Goal: Use online tool/utility: Utilize a website feature to perform a specific function

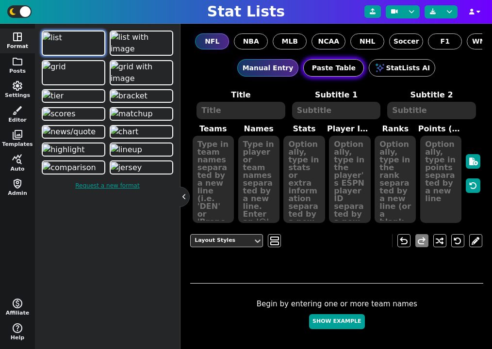
click at [336, 60] on button "Paste Table" at bounding box center [333, 67] width 61 height 17
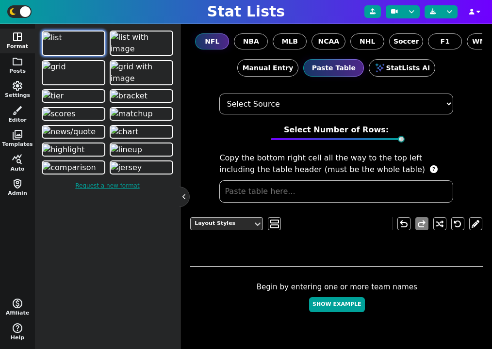
click at [413, 108] on select "Select Source ESPN Sports Reference Spreadsheet" at bounding box center [335, 104] width 233 height 21
select select "ESPN"
click at [219, 94] on select "Select Source ESPN Sports Reference Spreadsheet" at bounding box center [335, 104] width 233 height 21
click at [294, 41] on span "MLB" at bounding box center [290, 41] width 16 height 10
click at [0, 0] on input "MLB" at bounding box center [0, 0] width 0 height 0
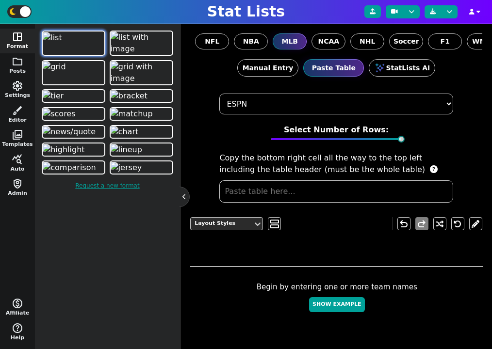
click at [305, 191] on input "text" at bounding box center [335, 191] width 233 height 22
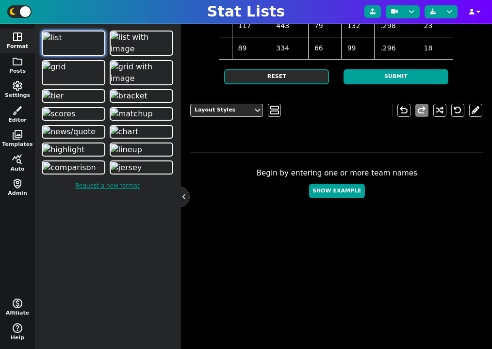
scroll to position [413, 0]
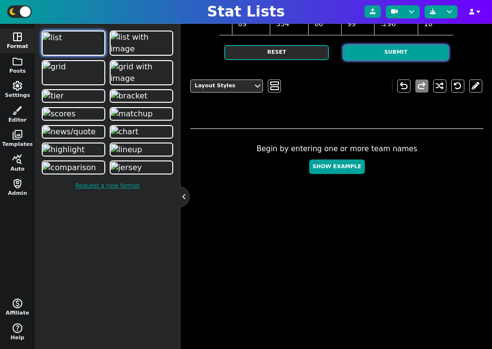
click at [400, 60] on button "Submit" at bounding box center [395, 52] width 105 height 15
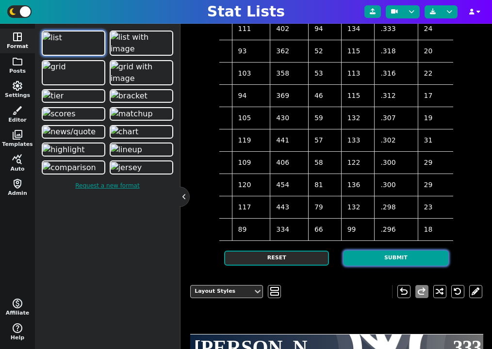
scroll to position [300, 0]
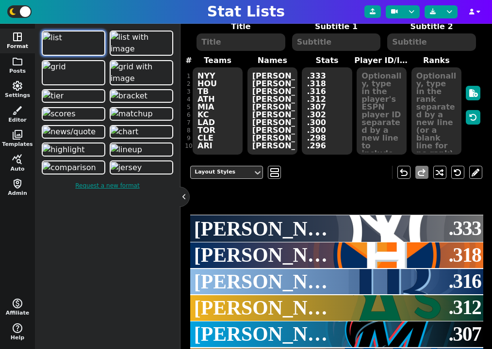
scroll to position [0, 0]
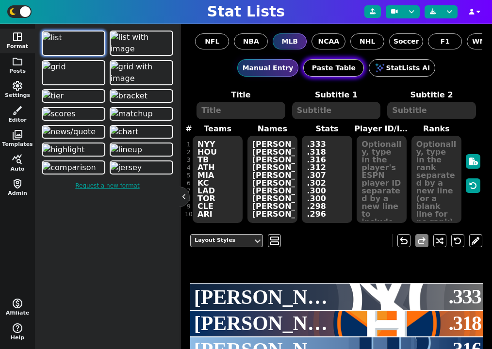
click at [346, 62] on button "Paste Table" at bounding box center [333, 67] width 61 height 17
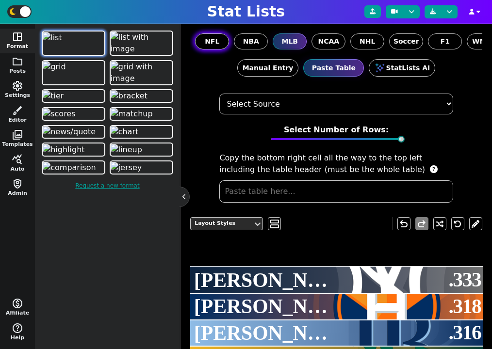
click at [221, 45] on label "NFL" at bounding box center [212, 41] width 34 height 16
click at [0, 0] on input "NFL" at bounding box center [0, 0] width 0 height 0
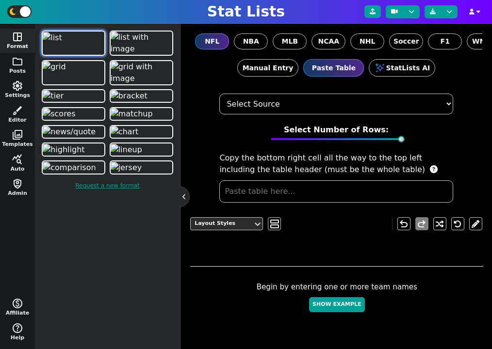
click at [308, 189] on input "text" at bounding box center [335, 191] width 233 height 22
click at [318, 98] on select "Select Source ESPN Sports Reference Spreadsheet" at bounding box center [335, 104] width 233 height 21
select select "PFR"
click at [219, 94] on select "Select Source ESPN Sports Reference Spreadsheet" at bounding box center [335, 104] width 233 height 21
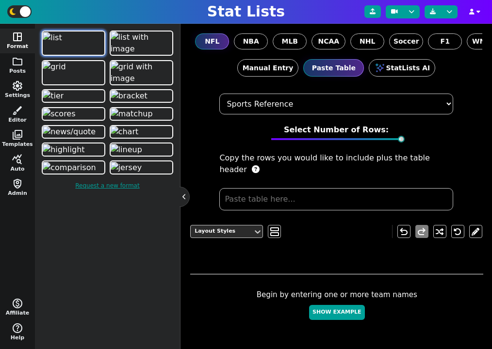
click at [304, 107] on select "Select Source ESPN Sports Reference Spreadsheet" at bounding box center [335, 104] width 233 height 21
select select
click at [219, 94] on select "Select Source ESPN Sports Reference Spreadsheet" at bounding box center [335, 104] width 233 height 21
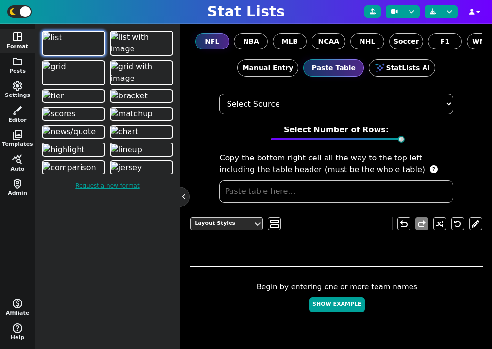
click at [290, 188] on input "text" at bounding box center [335, 191] width 233 height 22
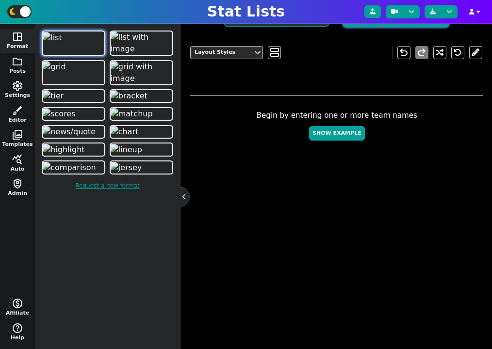
click at [374, 27] on button "Submit" at bounding box center [395, 19] width 105 height 15
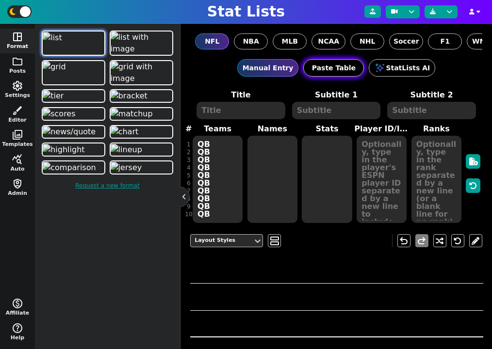
click at [333, 64] on button "Paste Table" at bounding box center [333, 67] width 61 height 17
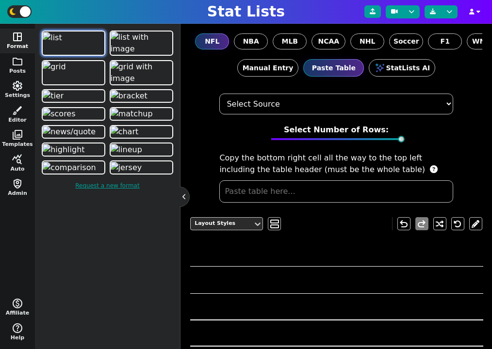
click at [301, 98] on select "Select Source ESPN Sports Reference Spreadsheet" at bounding box center [335, 104] width 233 height 21
select select "PFR"
click at [219, 94] on select "Select Source ESPN Sports Reference Spreadsheet" at bounding box center [335, 104] width 233 height 21
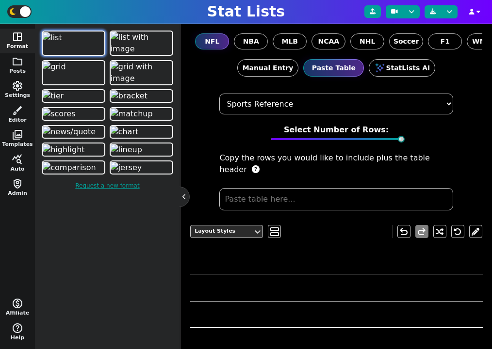
click at [291, 188] on input "text" at bounding box center [335, 199] width 233 height 22
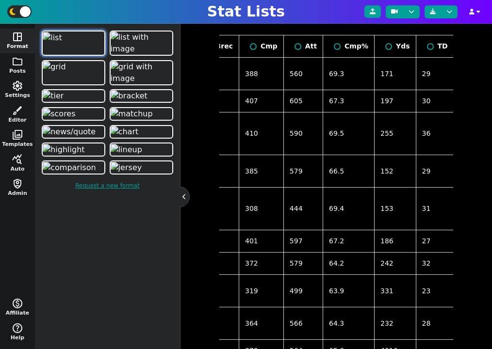
scroll to position [114, 0]
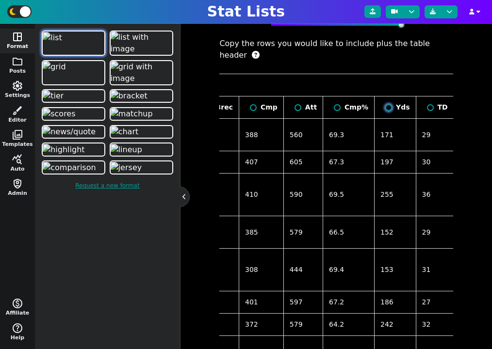
click at [385, 104] on input "radio" at bounding box center [388, 107] width 7 height 7
radio input "true"
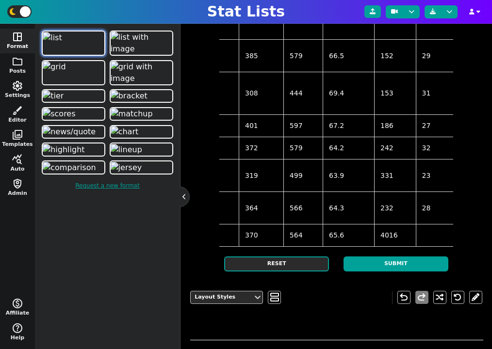
scroll to position [312, 0]
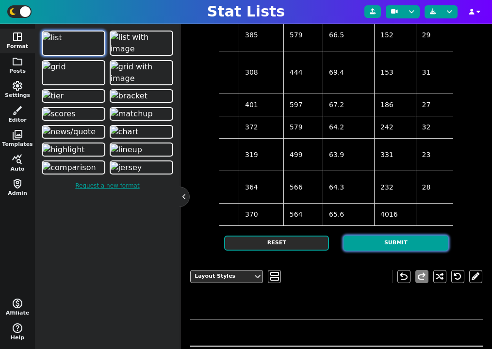
click at [388, 251] on button "Submit" at bounding box center [395, 243] width 105 height 15
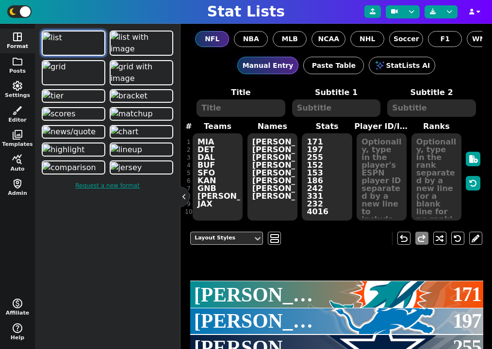
scroll to position [0, 0]
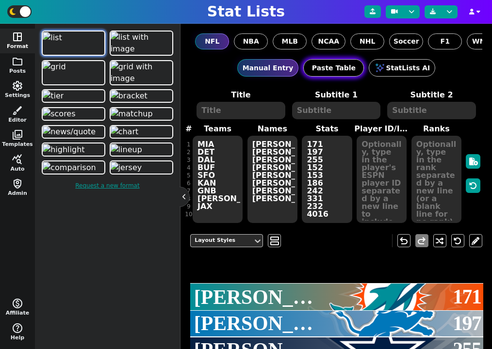
click at [329, 59] on button "Paste Table" at bounding box center [333, 67] width 61 height 17
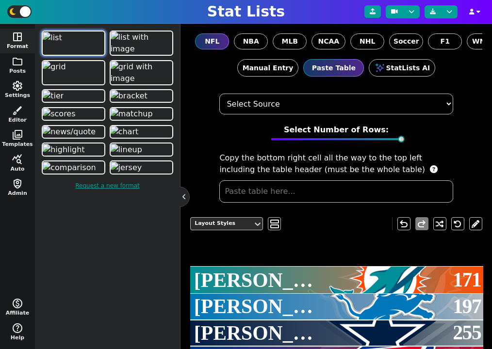
click at [293, 194] on input "text" at bounding box center [335, 191] width 233 height 22
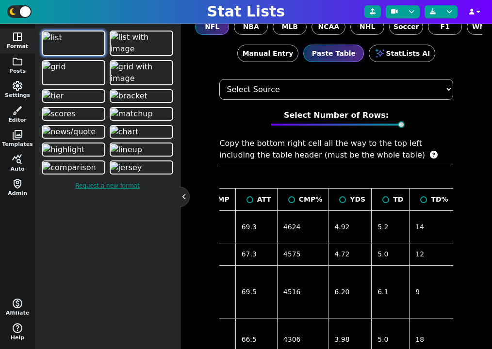
scroll to position [10, 0]
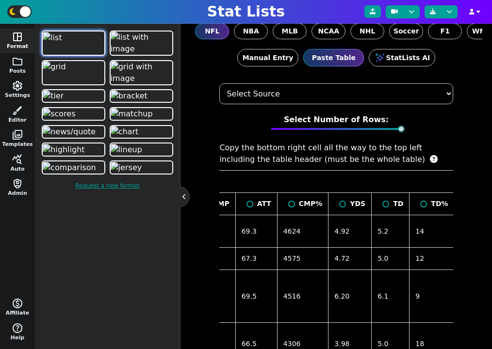
click at [323, 94] on select "Select Source ESPN Sports Reference Spreadsheet" at bounding box center [335, 93] width 233 height 21
select select "PFR"
click at [219, 83] on select "Select Source ESPN Sports Reference Spreadsheet" at bounding box center [335, 93] width 233 height 21
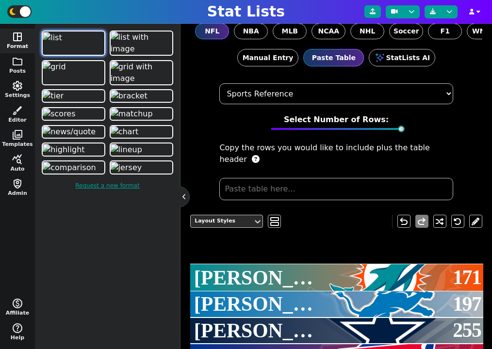
click at [315, 179] on input "text" at bounding box center [335, 189] width 233 height 22
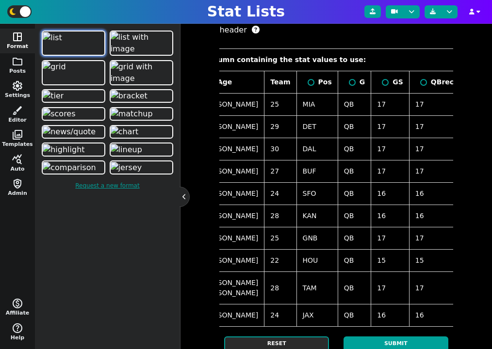
scroll to position [0, 0]
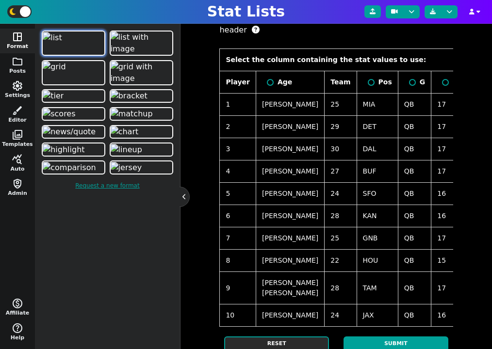
radio input "false"
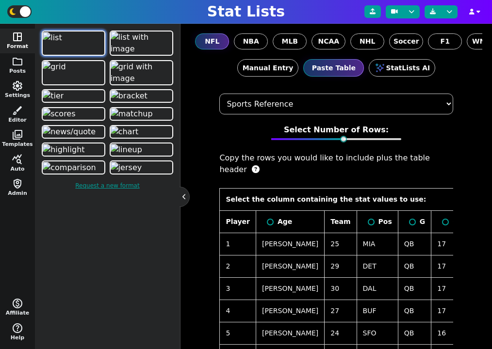
click at [333, 103] on select "Select Source ESPN Sports Reference Spreadsheet" at bounding box center [335, 104] width 233 height 21
click at [219, 94] on select "Select Source ESPN Sports Reference Spreadsheet" at bounding box center [335, 104] width 233 height 21
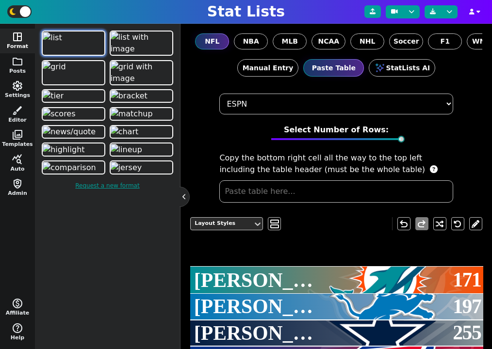
click at [324, 103] on select "Select Source ESPN Sports Reference Spreadsheet" at bounding box center [335, 104] width 233 height 21
click at [219, 94] on select "Select Source ESPN Sports Reference Spreadsheet" at bounding box center [335, 104] width 233 height 21
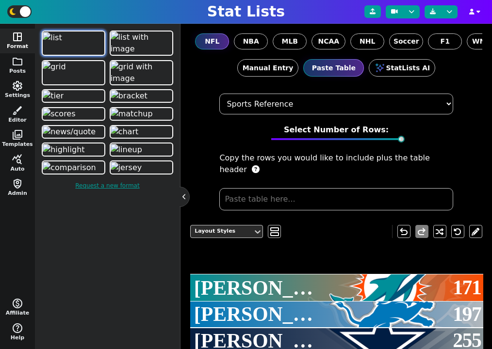
click at [305, 188] on input "text" at bounding box center [335, 199] width 233 height 22
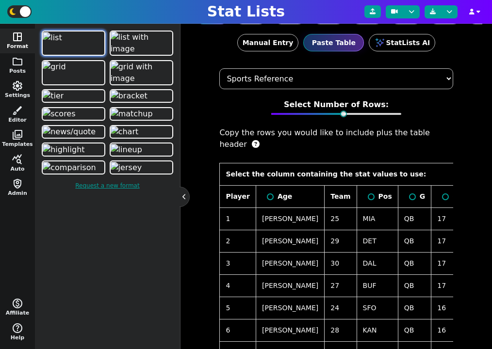
scroll to position [18, 0]
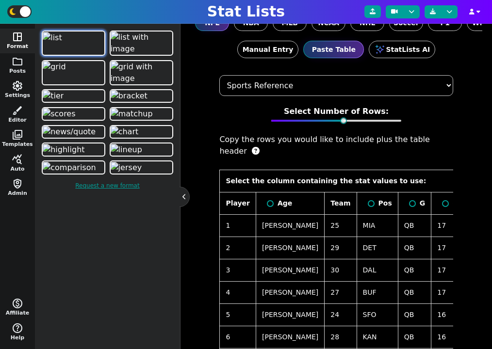
click at [301, 81] on select "Select Source ESPN Sports Reference Spreadsheet" at bounding box center [335, 85] width 233 height 21
click at [219, 75] on select "Select Source ESPN Sports Reference Spreadsheet" at bounding box center [335, 85] width 233 height 21
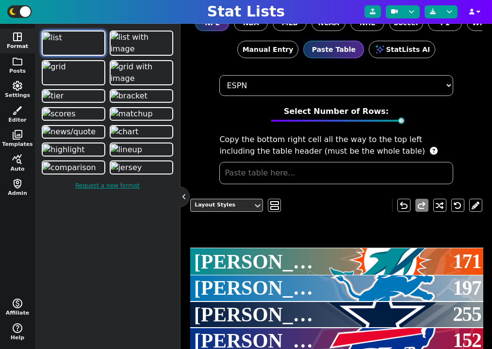
click at [291, 86] on select "Select Source ESPN Sports Reference Spreadsheet" at bounding box center [335, 85] width 233 height 21
select select "PFR"
click at [219, 75] on select "Select Source ESPN Sports Reference Spreadsheet" at bounding box center [335, 85] width 233 height 21
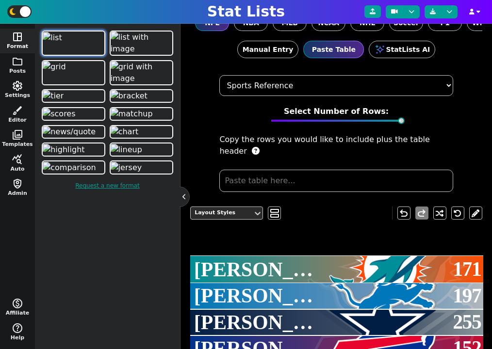
click at [293, 170] on input "text" at bounding box center [335, 181] width 233 height 22
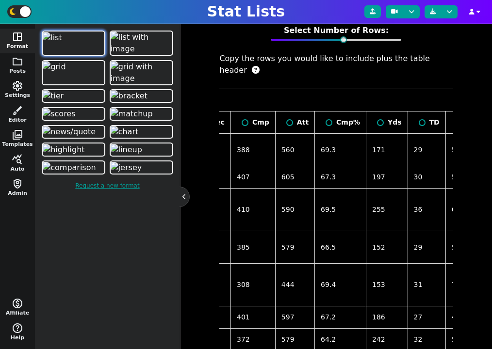
scroll to position [0, 328]
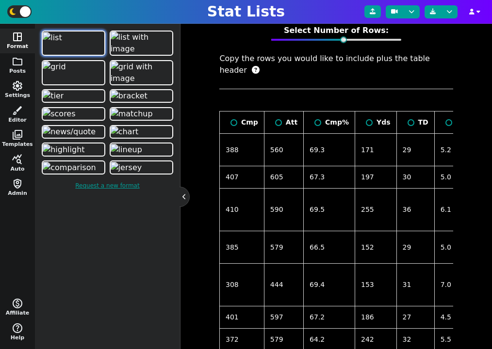
click at [355, 116] on th "Yds" at bounding box center [376, 123] width 42 height 22
click at [366, 119] on input "radio" at bounding box center [369, 122] width 7 height 7
radio input "true"
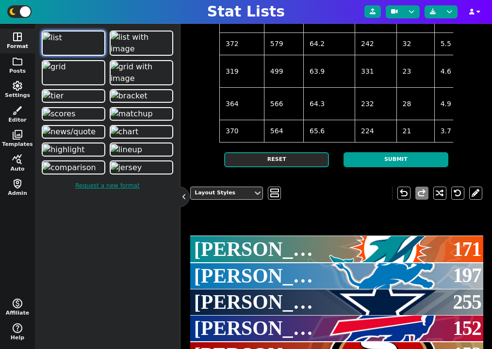
scroll to position [375, 0]
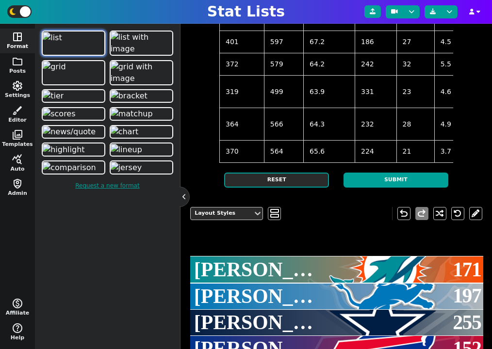
radio input "true"
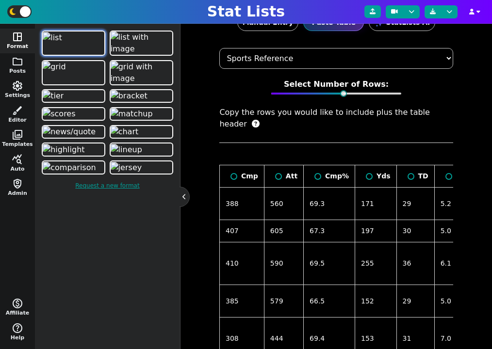
scroll to position [0, 0]
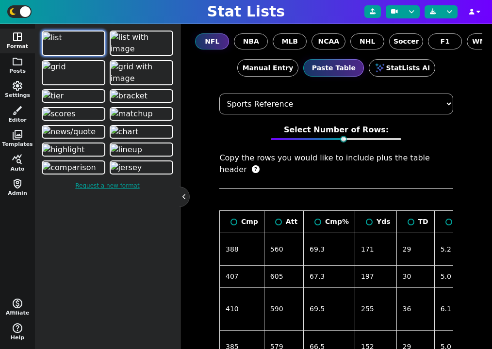
click at [286, 98] on select "Select Source ESPN Sports Reference Spreadsheet" at bounding box center [335, 104] width 233 height 21
click at [219, 94] on select "Select Source ESPN Sports Reference Spreadsheet" at bounding box center [335, 104] width 233 height 21
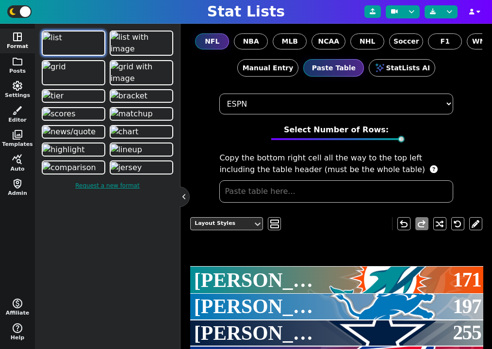
click at [284, 100] on select "Select Source ESPN Sports Reference Spreadsheet" at bounding box center [335, 104] width 233 height 21
select select "PFR"
click at [219, 94] on select "Select Source ESPN Sports Reference Spreadsheet" at bounding box center [335, 104] width 233 height 21
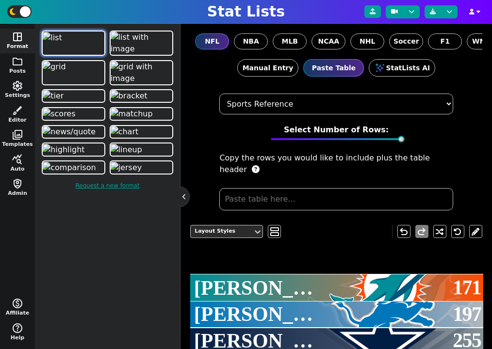
click at [350, 188] on input "text" at bounding box center [335, 199] width 233 height 22
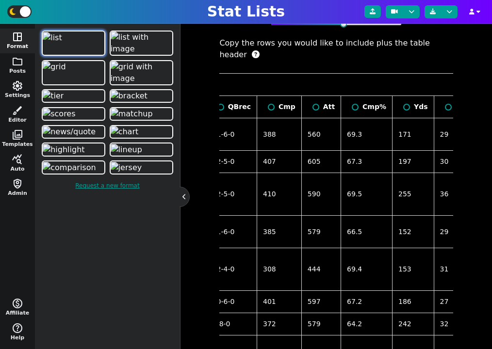
scroll to position [0, 297]
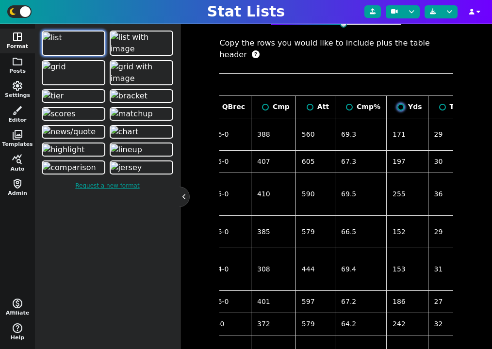
click at [397, 104] on input "radio" at bounding box center [400, 107] width 7 height 7
radio input "true"
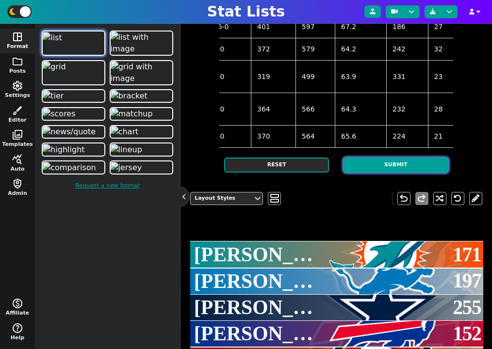
click at [399, 173] on button "Submit" at bounding box center [395, 165] width 105 height 15
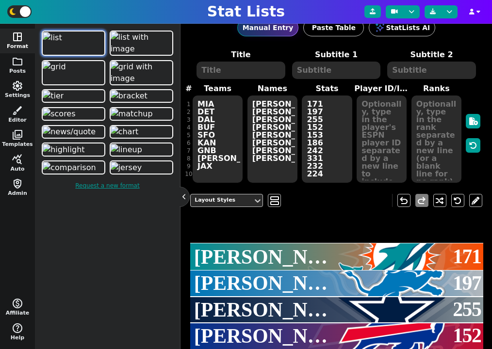
scroll to position [0, 0]
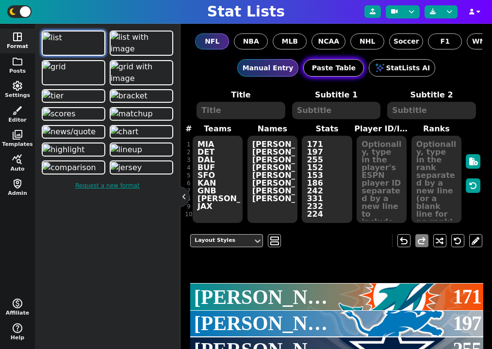
click at [344, 74] on button "Paste Table" at bounding box center [333, 67] width 61 height 17
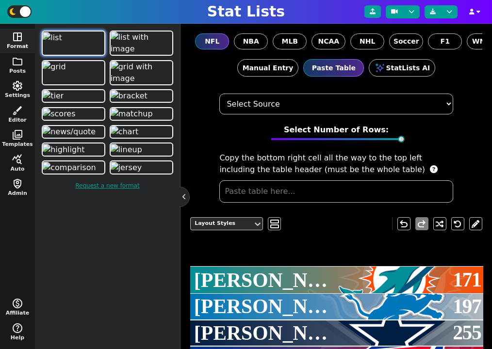
click at [328, 109] on select "Select Source ESPN Sports Reference Spreadsheet" at bounding box center [335, 104] width 233 height 21
select select "PFR"
click at [219, 94] on select "Select Source ESPN Sports Reference Spreadsheet" at bounding box center [335, 104] width 233 height 21
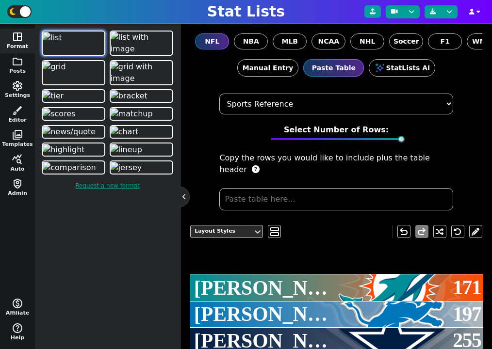
click at [308, 192] on input "text" at bounding box center [335, 199] width 233 height 22
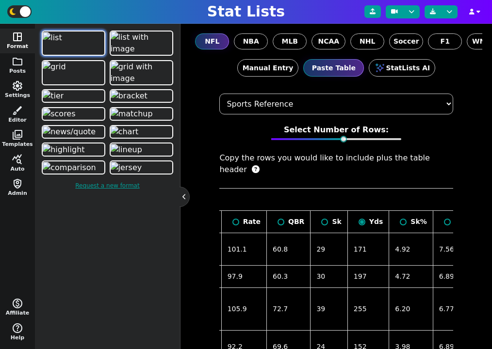
scroll to position [0, 968]
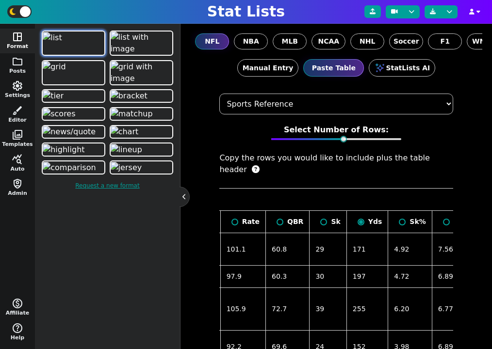
radio input "false"
click at [269, 107] on select "Select Source ESPN Sports Reference Spreadsheet" at bounding box center [335, 104] width 233 height 21
click at [219, 94] on select "Select Source ESPN Sports Reference Spreadsheet" at bounding box center [335, 104] width 233 height 21
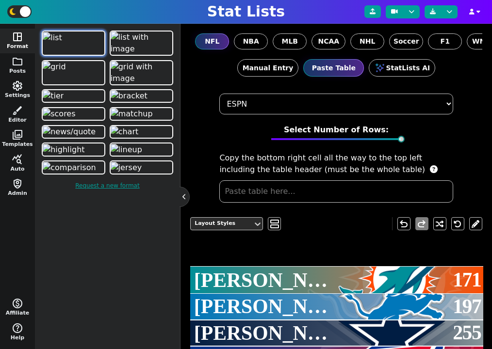
click at [319, 104] on select "Select Source ESPN Sports Reference Spreadsheet" at bounding box center [335, 104] width 233 height 21
select select "PFR"
click at [219, 94] on select "Select Source ESPN Sports Reference Spreadsheet" at bounding box center [335, 104] width 233 height 21
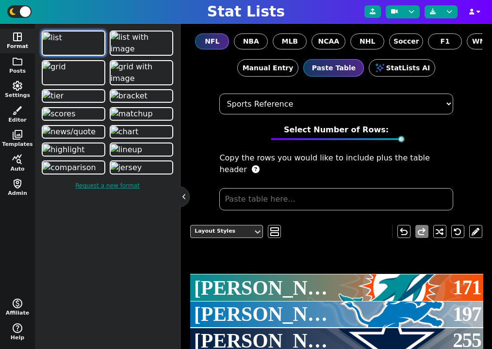
click at [311, 188] on input "text" at bounding box center [335, 199] width 233 height 22
paste input "data-stat"
type input "data-stat"
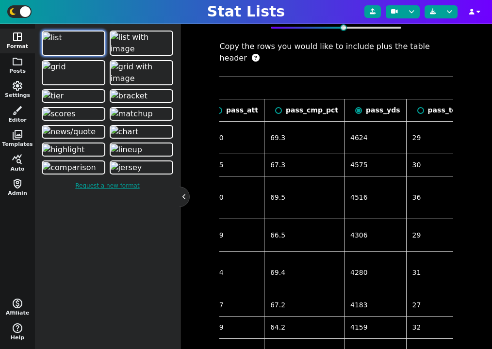
scroll to position [0, 592]
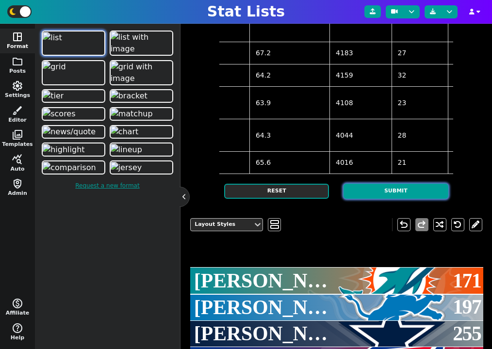
click at [388, 199] on button "Submit" at bounding box center [395, 191] width 105 height 15
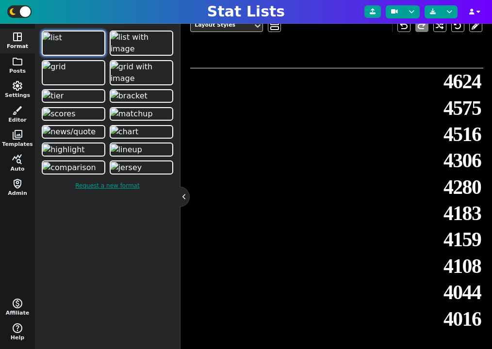
scroll to position [0, 0]
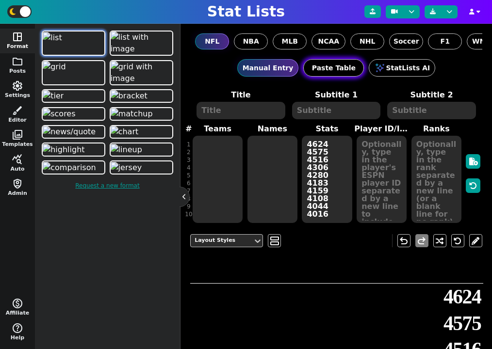
click at [338, 64] on button "Paste Table" at bounding box center [333, 67] width 61 height 17
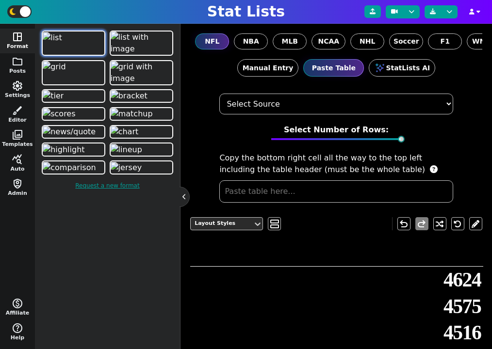
click at [281, 107] on select "Select Source ESPN Sports Reference Spreadsheet" at bounding box center [335, 104] width 233 height 21
select select "PFR"
click at [219, 94] on select "Select Source ESPN Sports Reference Spreadsheet" at bounding box center [335, 104] width 233 height 21
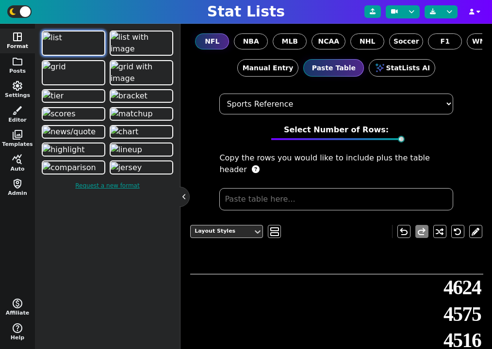
click at [293, 190] on input "text" at bounding box center [335, 199] width 233 height 22
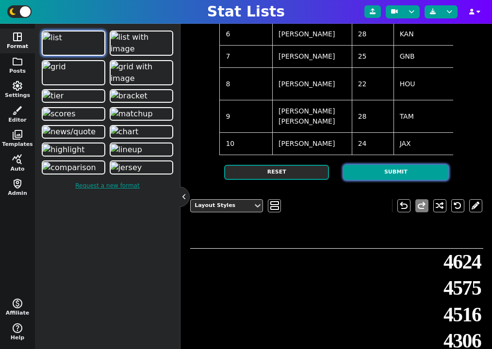
click at [401, 180] on button "Submit" at bounding box center [395, 172] width 105 height 15
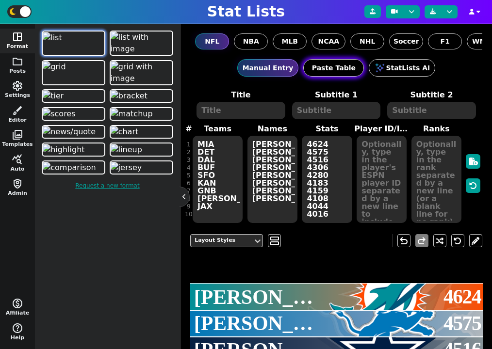
click at [335, 68] on button "Paste Table" at bounding box center [333, 67] width 61 height 17
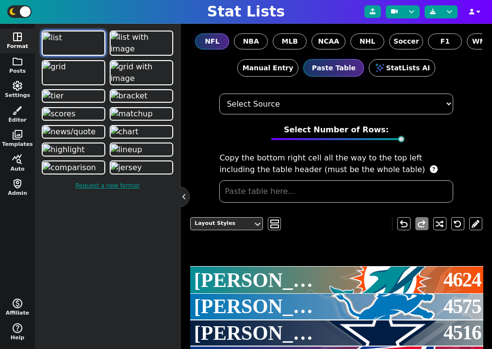
click at [323, 101] on select "Select Source ESPN Sports Reference Spreadsheet" at bounding box center [335, 104] width 233 height 21
select select "CSV"
click at [219, 94] on select "Select Source ESPN Sports Reference Spreadsheet" at bounding box center [335, 104] width 233 height 21
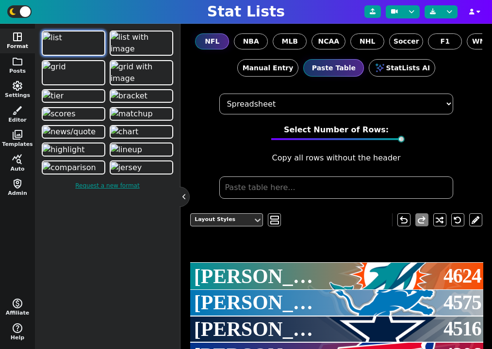
click at [302, 186] on input "text" at bounding box center [335, 188] width 233 height 22
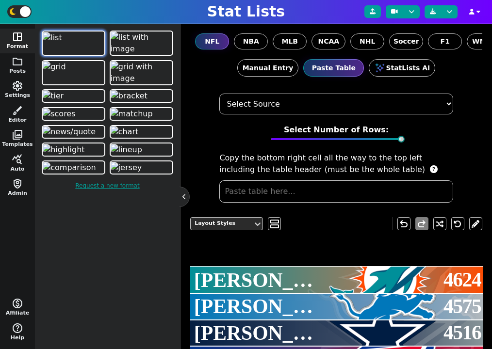
click at [327, 111] on select "Select Source ESPN Sports Reference Spreadsheet" at bounding box center [335, 104] width 233 height 21
click at [219, 94] on select "Select Source ESPN Sports Reference Spreadsheet" at bounding box center [335, 104] width 233 height 21
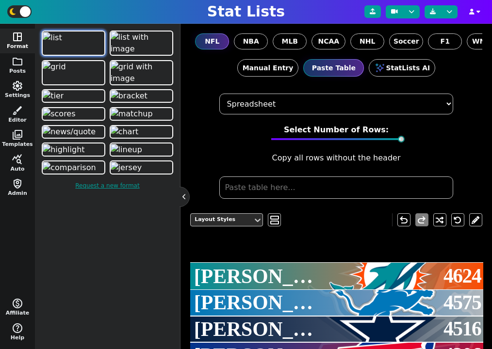
click at [317, 180] on input "text" at bounding box center [335, 188] width 233 height 22
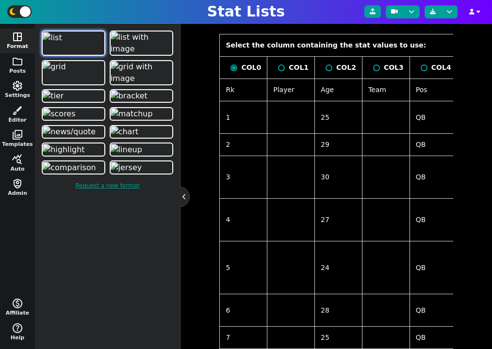
scroll to position [25, 0]
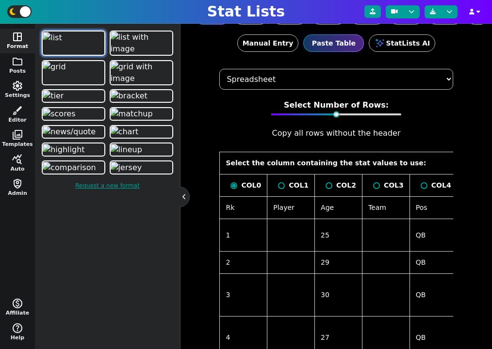
click at [323, 81] on select "Select Source ESPN Sports Reference Spreadsheet" at bounding box center [335, 79] width 233 height 21
click at [219, 69] on select "Select Source ESPN Sports Reference Spreadsheet" at bounding box center [335, 79] width 233 height 21
click at [305, 75] on select "Select Source ESPN Sports Reference Spreadsheet" at bounding box center [335, 79] width 233 height 21
click at [219, 69] on select "Select Source ESPN Sports Reference Spreadsheet" at bounding box center [335, 79] width 233 height 21
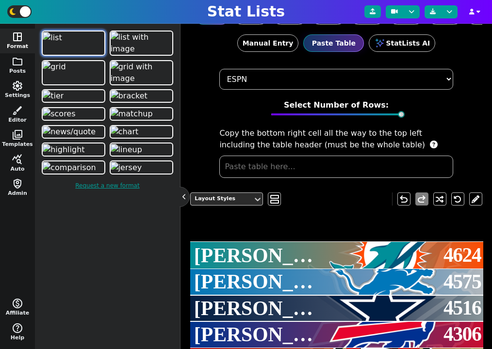
click at [293, 78] on select "Select Source ESPN Sports Reference Spreadsheet" at bounding box center [335, 79] width 233 height 21
select select "CSV"
click at [219, 69] on select "Select Source ESPN Sports Reference Spreadsheet" at bounding box center [335, 79] width 233 height 21
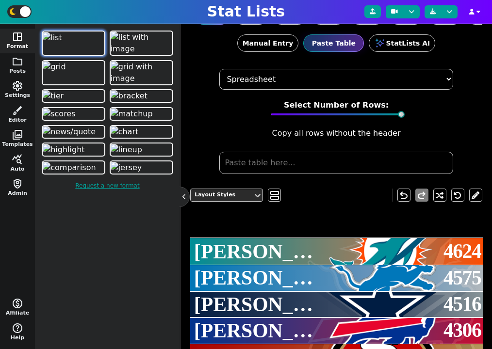
scroll to position [35, 0]
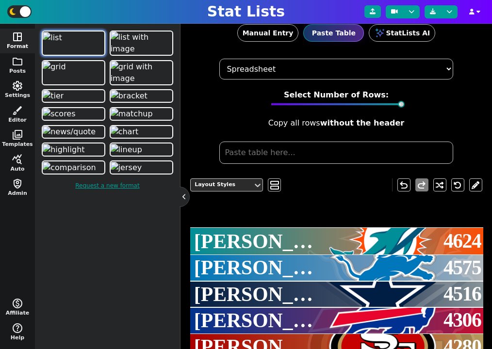
click at [327, 155] on input "text" at bounding box center [335, 153] width 233 height 22
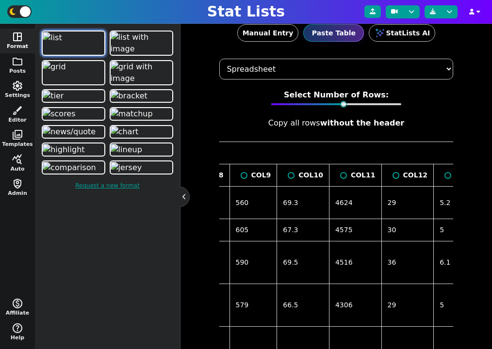
scroll to position [0, 425]
click at [335, 177] on div "COL11" at bounding box center [355, 175] width 40 height 10
click at [339, 176] on input "radio" at bounding box center [342, 175] width 7 height 7
radio input "true"
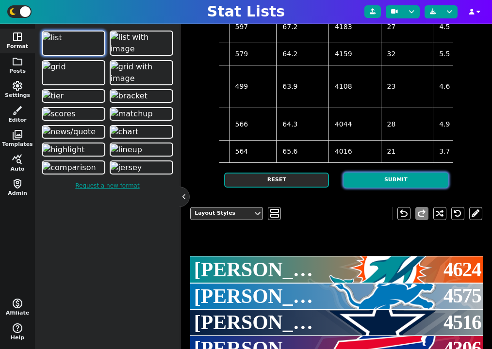
click at [402, 188] on button "Submit" at bounding box center [395, 180] width 105 height 15
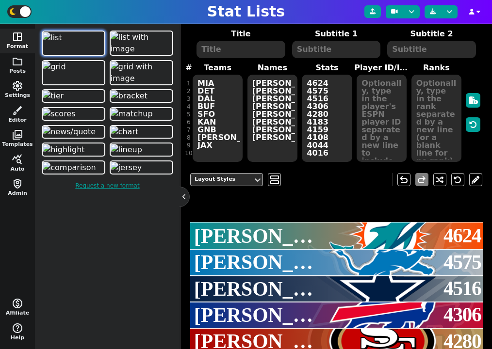
scroll to position [20, 0]
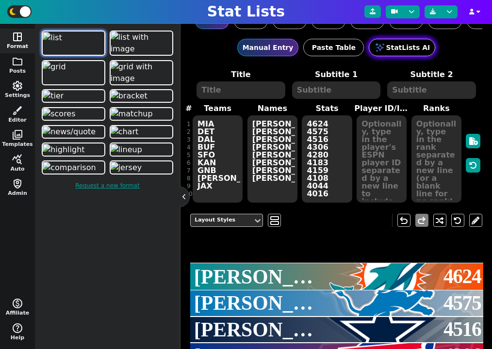
click at [406, 51] on button "StatLists AI" at bounding box center [402, 47] width 66 height 17
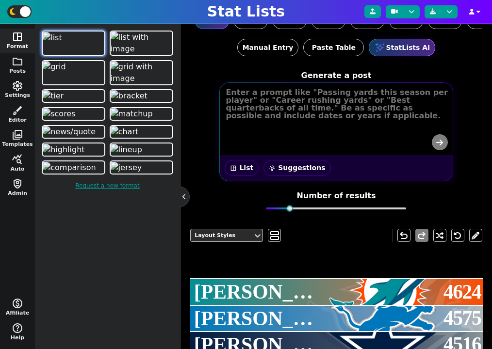
click at [308, 126] on div "space_dashboard List wb_incandescent Suggestions" at bounding box center [335, 131] width 233 height 99
click at [243, 170] on button "space_dashboard List" at bounding box center [242, 168] width 34 height 16
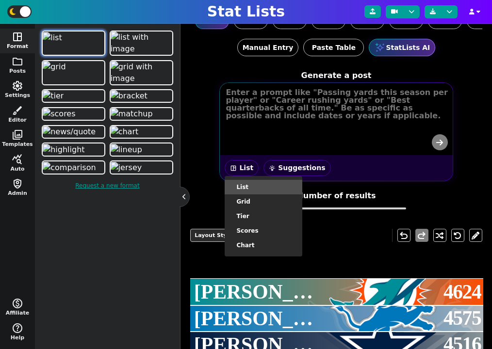
click at [246, 192] on li "List" at bounding box center [264, 187] width 78 height 15
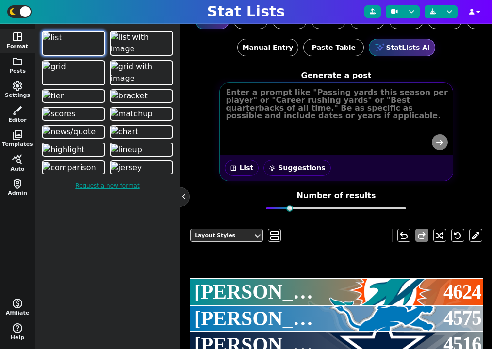
click at [246, 174] on button "space_dashboard List" at bounding box center [242, 168] width 34 height 16
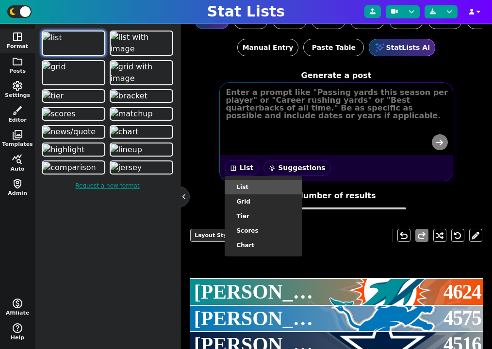
click at [251, 191] on li "List" at bounding box center [264, 187] width 78 height 15
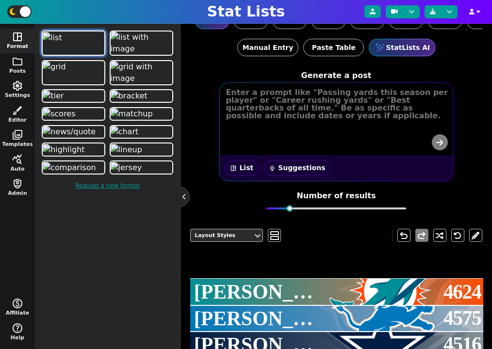
click at [243, 167] on button "space_dashboard List" at bounding box center [242, 168] width 34 height 16
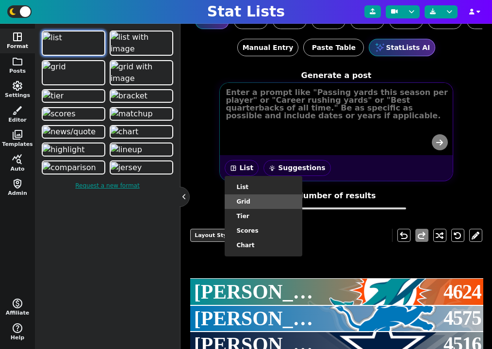
click at [255, 199] on li "grid" at bounding box center [264, 201] width 78 height 15
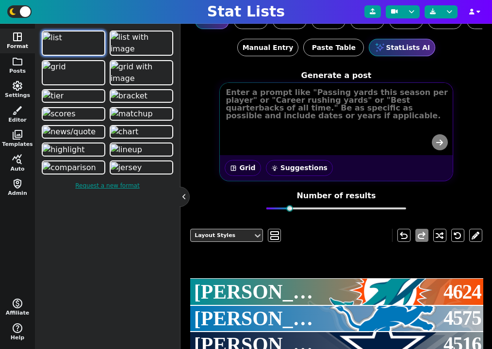
click at [276, 127] on div "space_dashboard grid List grid tier scores chart wb_incandescent Suggestions" at bounding box center [335, 131] width 233 height 99
click at [277, 121] on textarea at bounding box center [337, 104] width 232 height 41
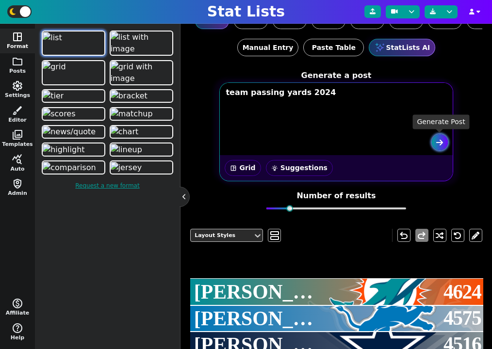
type textarea "team passing yards 2024"
click at [436, 141] on icon "submit" at bounding box center [439, 143] width 7 height 8
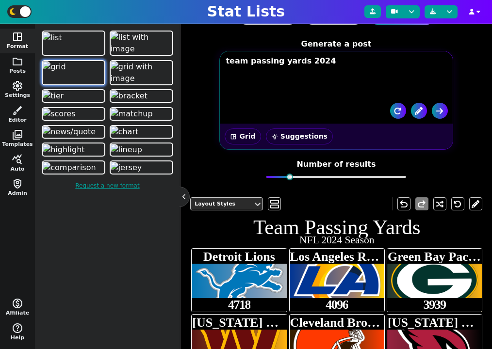
scroll to position [0, 0]
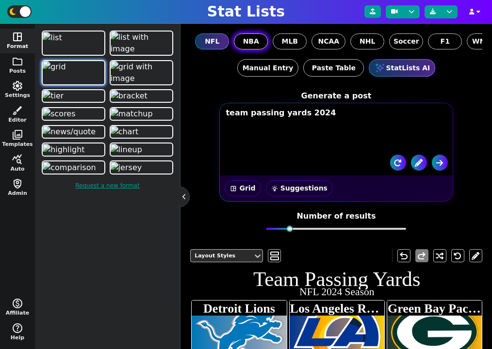
click at [253, 40] on span "NBA" at bounding box center [251, 41] width 16 height 10
click at [0, 0] on input "NBA" at bounding box center [0, 0] width 0 height 0
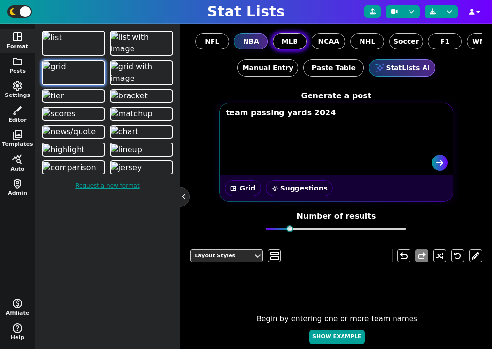
click at [290, 39] on span "MLB" at bounding box center [290, 41] width 16 height 10
click at [0, 0] on input "MLB" at bounding box center [0, 0] width 0 height 0
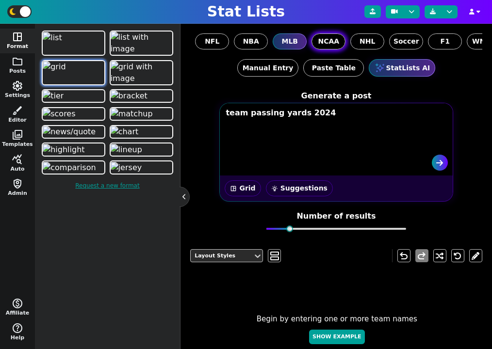
click at [330, 40] on span "NCAA" at bounding box center [328, 41] width 21 height 10
click at [0, 0] on input "NCAA" at bounding box center [0, 0] width 0 height 0
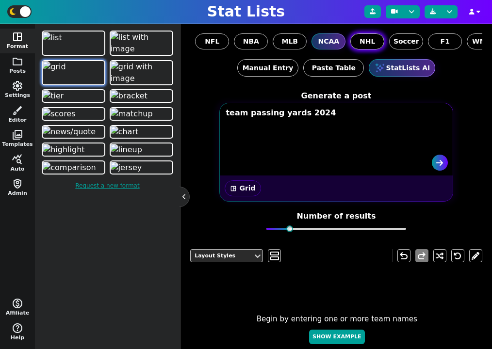
click at [369, 40] on span "NHL" at bounding box center [367, 41] width 16 height 10
click at [0, 0] on input "NHL" at bounding box center [0, 0] width 0 height 0
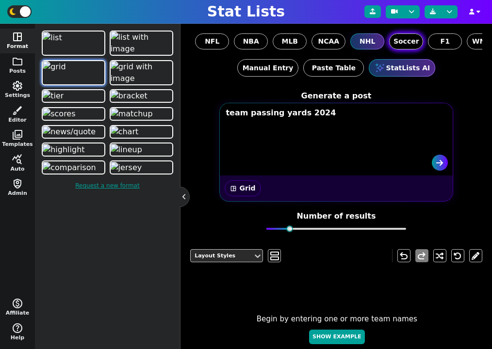
click at [398, 41] on span "Soccer" at bounding box center [406, 41] width 26 height 10
click at [0, 0] on input "Soccer" at bounding box center [0, 0] width 0 height 0
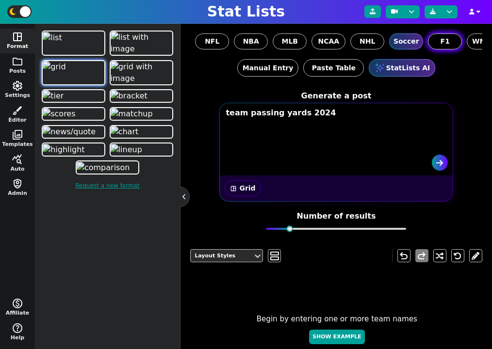
click at [454, 43] on label "F1" at bounding box center [445, 41] width 34 height 16
click at [0, 0] on input "F1" at bounding box center [0, 0] width 0 height 0
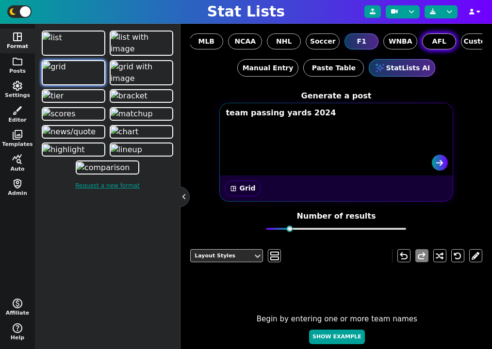
scroll to position [0, 92]
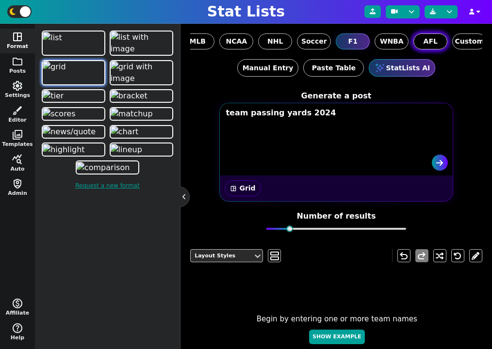
click at [419, 44] on label "AFL" at bounding box center [430, 41] width 34 height 16
click at [0, 0] on input "AFL" at bounding box center [0, 0] width 0 height 0
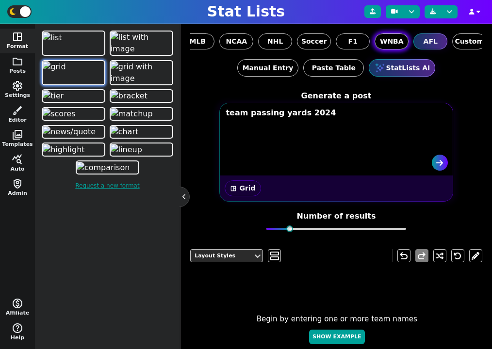
click at [393, 44] on span "WNBA" at bounding box center [392, 41] width 24 height 10
click at [0, 0] on input "WNBA" at bounding box center [0, 0] width 0 height 0
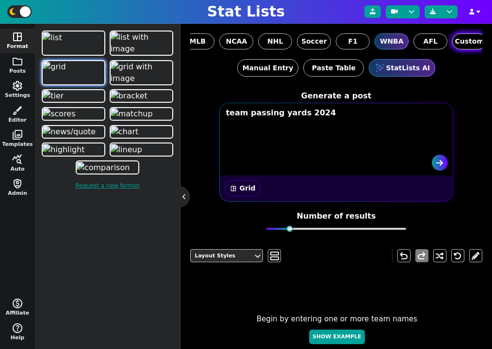
click at [472, 42] on span "Custom" at bounding box center [469, 41] width 29 height 10
click at [0, 0] on input "Custom" at bounding box center [0, 0] width 0 height 0
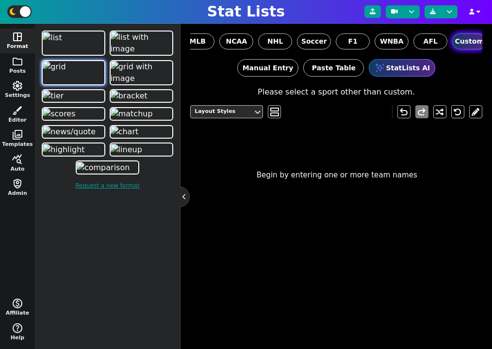
scroll to position [0, 101]
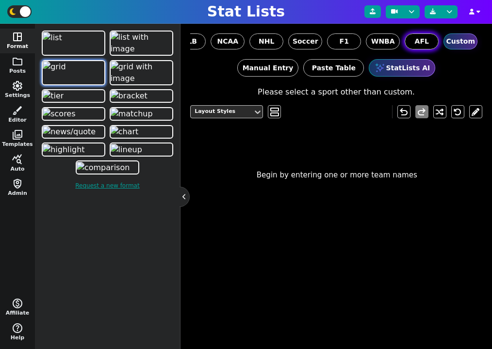
click at [429, 41] on label "AFL" at bounding box center [421, 41] width 34 height 16
click at [0, 0] on input "AFL" at bounding box center [0, 0] width 0 height 0
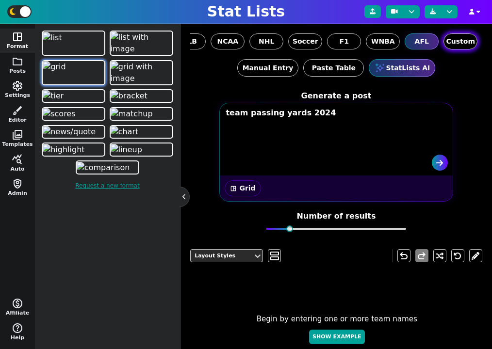
click at [468, 38] on span "Custom" at bounding box center [460, 41] width 29 height 10
click at [0, 0] on input "Custom" at bounding box center [0, 0] width 0 height 0
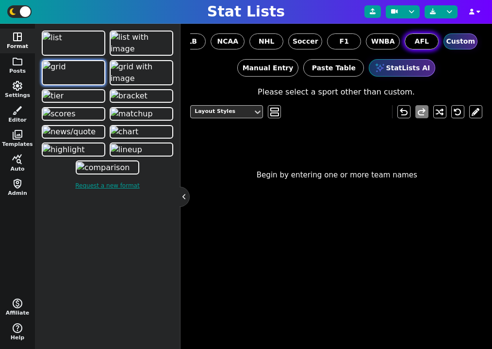
click at [427, 40] on span "AFL" at bounding box center [422, 41] width 14 height 10
click at [0, 0] on input "AFL" at bounding box center [0, 0] width 0 height 0
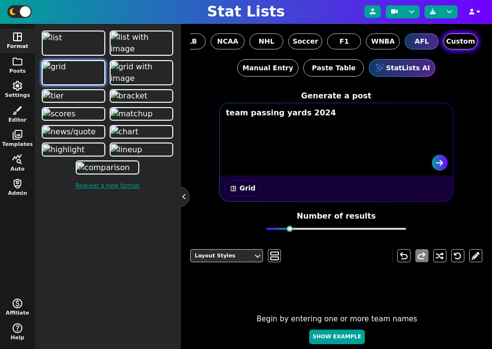
click at [455, 40] on span "Custom" at bounding box center [460, 41] width 29 height 10
click at [0, 0] on input "Custom" at bounding box center [0, 0] width 0 height 0
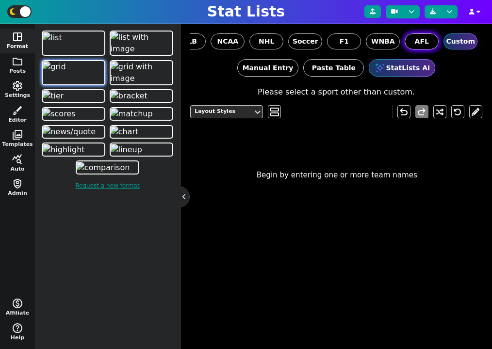
click at [420, 40] on span "AFL" at bounding box center [422, 41] width 14 height 10
click at [0, 0] on input "AFL" at bounding box center [0, 0] width 0 height 0
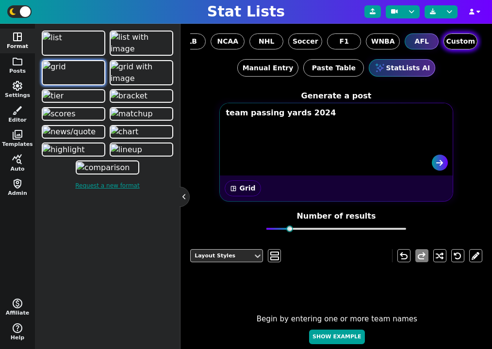
click at [453, 42] on span "Custom" at bounding box center [460, 41] width 29 height 10
click at [0, 0] on input "Custom" at bounding box center [0, 0] width 0 height 0
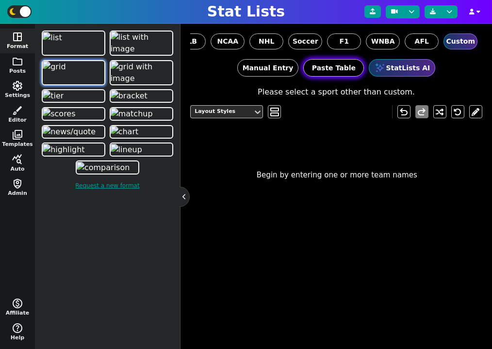
click at [335, 67] on button "Paste Table" at bounding box center [333, 67] width 61 height 17
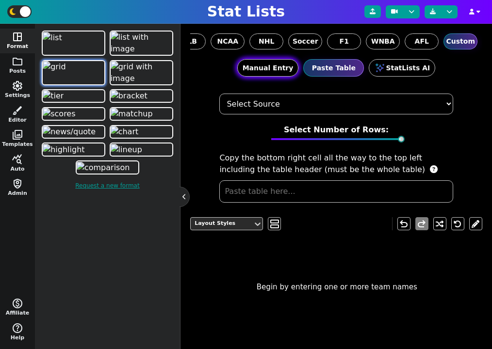
click at [278, 67] on button "Manual Entry" at bounding box center [268, 67] width 62 height 17
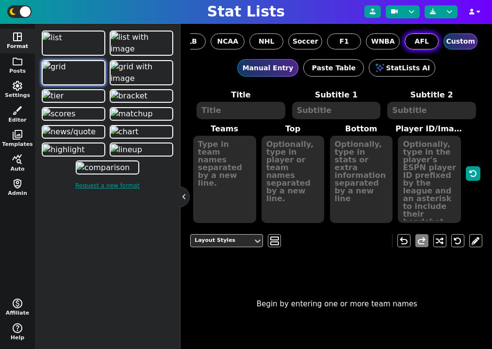
click at [427, 42] on span "AFL" at bounding box center [422, 41] width 14 height 10
click at [0, 0] on input "AFL" at bounding box center [0, 0] width 0 height 0
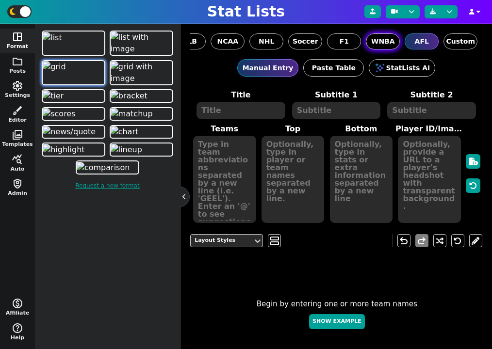
scroll to position [0, 0]
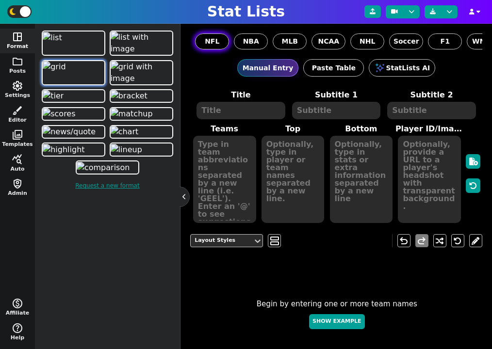
click at [220, 46] on label "NFL" at bounding box center [212, 41] width 34 height 16
click at [0, 0] on input "NFL" at bounding box center [0, 0] width 0 height 0
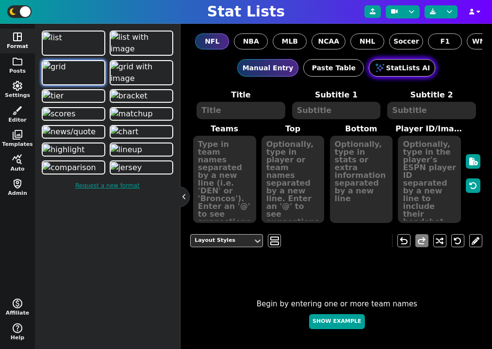
click at [403, 69] on button "StatLists AI" at bounding box center [402, 67] width 66 height 17
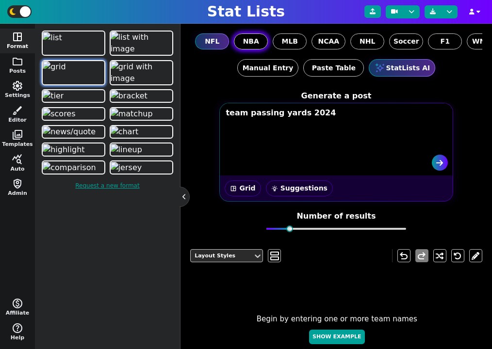
click at [261, 40] on label "NBA" at bounding box center [251, 41] width 34 height 16
click at [0, 0] on input "NBA" at bounding box center [0, 0] width 0 height 0
click at [293, 188] on button "wb_incandescent Suggestions" at bounding box center [299, 188] width 67 height 16
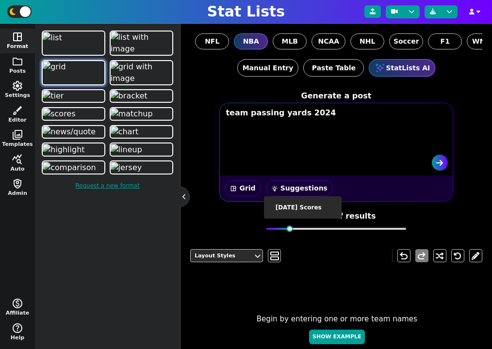
click at [297, 188] on button "wb_incandescent Suggestions" at bounding box center [299, 188] width 67 height 16
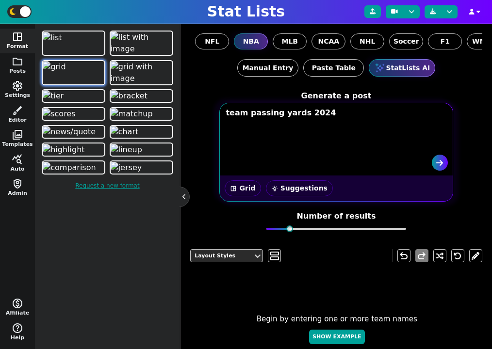
click at [347, 124] on textarea "team passing yards 2024" at bounding box center [337, 124] width 232 height 41
click at [298, 195] on button "wb_incandescent Suggestions" at bounding box center [299, 188] width 67 height 16
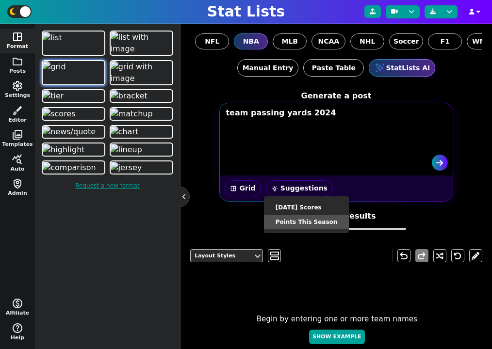
click at [308, 218] on li "Points This Season" at bounding box center [306, 222] width 85 height 15
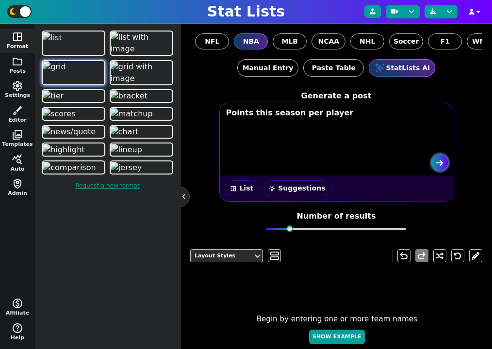
click at [438, 162] on icon "submit" at bounding box center [439, 163] width 7 height 8
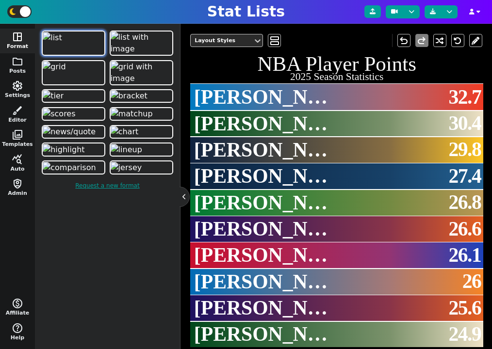
scroll to position [230, 0]
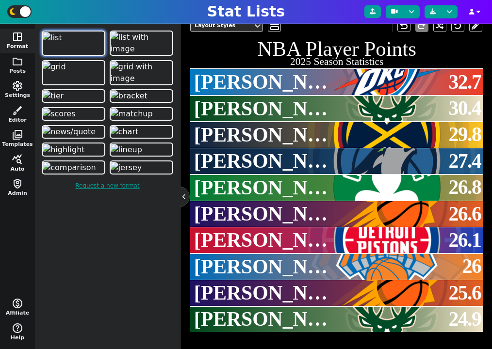
click at [18, 166] on button "query_stats Auto" at bounding box center [17, 163] width 35 height 25
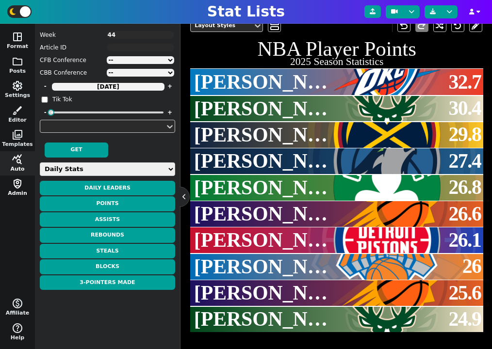
click at [20, 192] on button "shield_person Admin" at bounding box center [17, 188] width 35 height 25
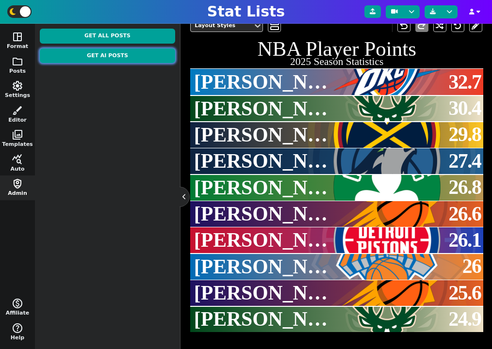
click at [123, 53] on button "Get AI Posts" at bounding box center [107, 55] width 135 height 15
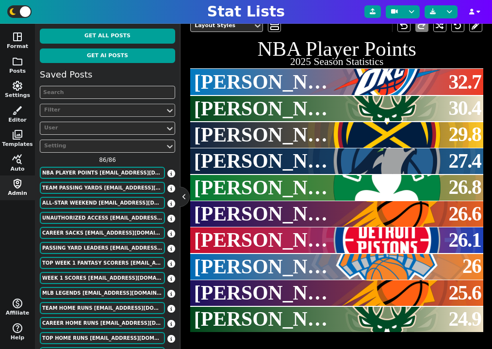
click at [112, 108] on div "Filter" at bounding box center [102, 110] width 117 height 8
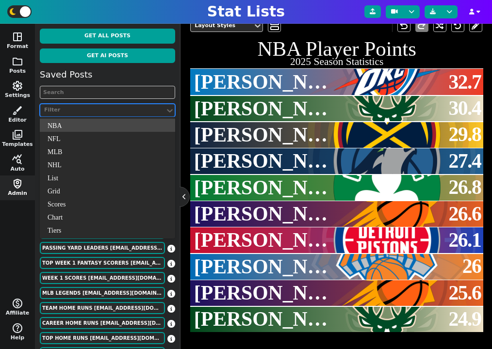
click at [95, 127] on div "NBA" at bounding box center [107, 125] width 135 height 13
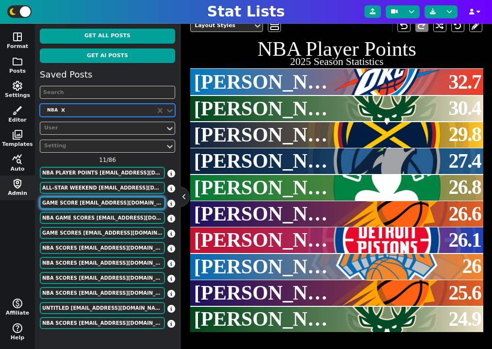
click at [125, 197] on button "Game Score [EMAIL_ADDRESS][DOMAIN_NAME]" at bounding box center [102, 203] width 125 height 12
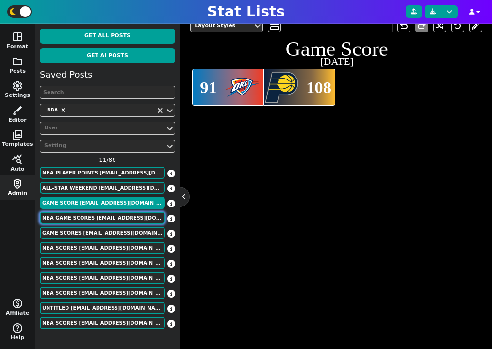
click at [116, 218] on button "NBA Game Scores [EMAIL_ADDRESS][DOMAIN_NAME]" at bounding box center [102, 218] width 125 height 12
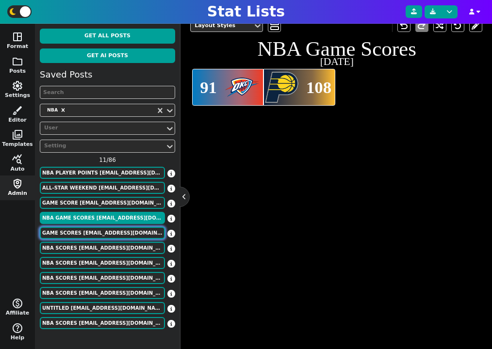
click at [118, 234] on button "Game Scores [EMAIL_ADDRESS][DOMAIN_NAME]" at bounding box center [102, 233] width 125 height 12
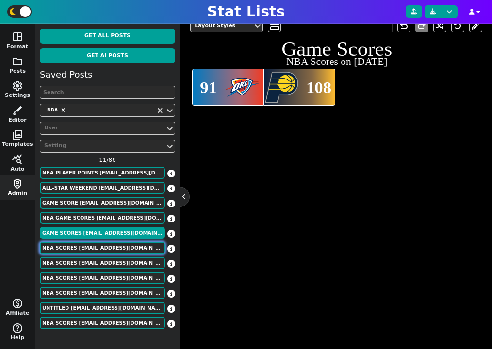
click at [117, 247] on button "NBA Scores [EMAIL_ADDRESS][DOMAIN_NAME]" at bounding box center [102, 248] width 125 height 12
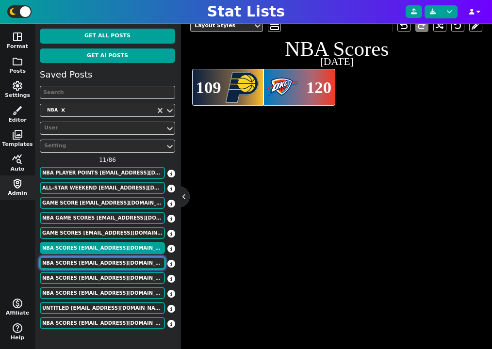
click at [117, 265] on button "NBA Scores [EMAIL_ADDRESS][DOMAIN_NAME]" at bounding box center [102, 263] width 125 height 12
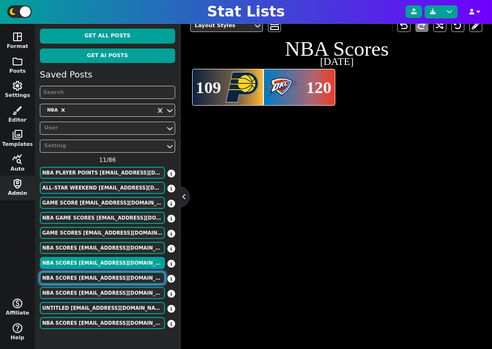
click at [117, 278] on button "NBA Scores [EMAIL_ADDRESS][DOMAIN_NAME]" at bounding box center [102, 278] width 125 height 12
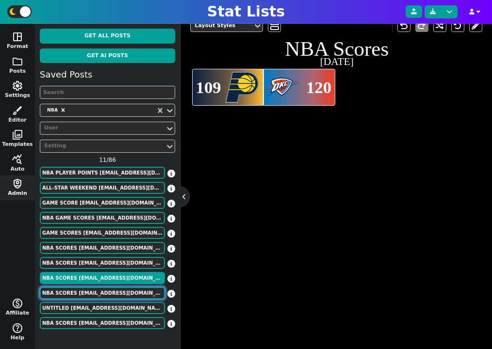
click at [114, 294] on button "NBA Scores [EMAIL_ADDRESS][DOMAIN_NAME]" at bounding box center [102, 293] width 125 height 12
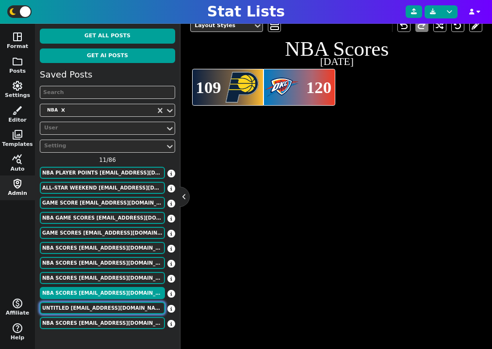
click at [114, 308] on button "Untitled [EMAIL_ADDRESS][DOMAIN_NAME]" at bounding box center [102, 308] width 125 height 12
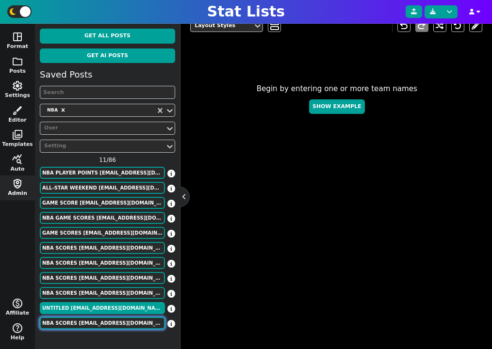
click at [119, 321] on button "NBA Scores [EMAIL_ADDRESS][DOMAIN_NAME]" at bounding box center [102, 323] width 125 height 12
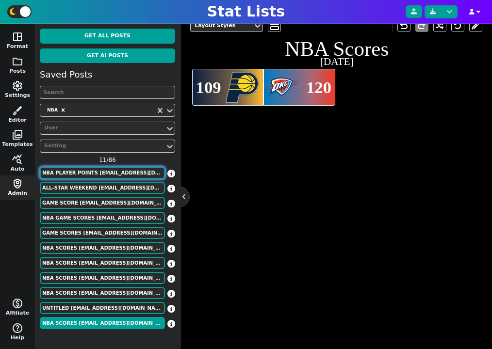
click at [107, 174] on button "NBA Player Points [EMAIL_ADDRESS][DOMAIN_NAME]" at bounding box center [102, 173] width 125 height 12
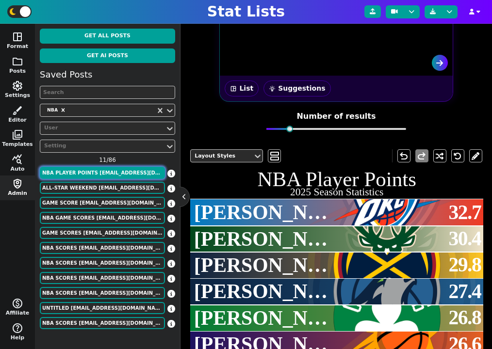
scroll to position [48, 0]
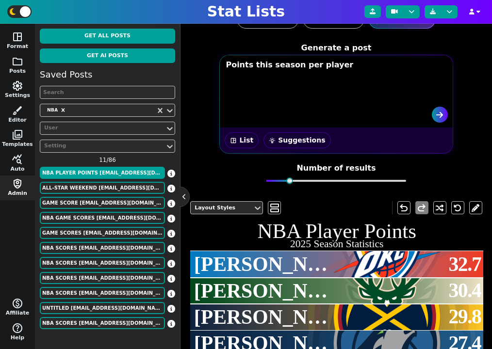
click at [294, 141] on button "wb_incandescent Suggestions" at bounding box center [296, 140] width 67 height 16
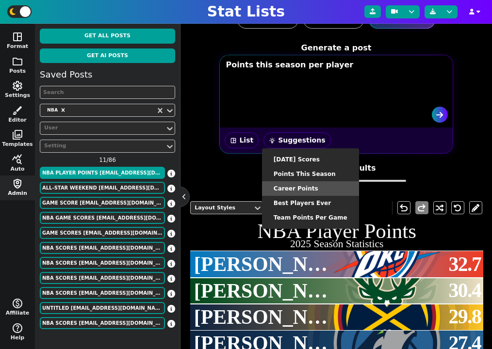
click at [307, 188] on li "Career Points" at bounding box center [310, 188] width 97 height 15
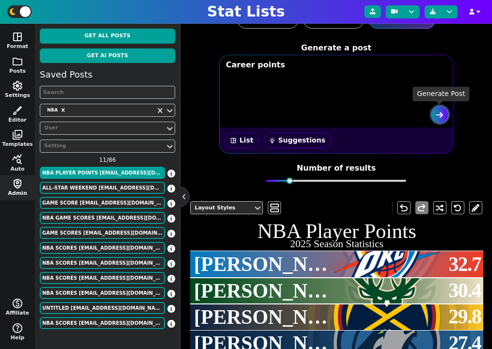
click at [441, 118] on button "submit" at bounding box center [440, 115] width 16 height 16
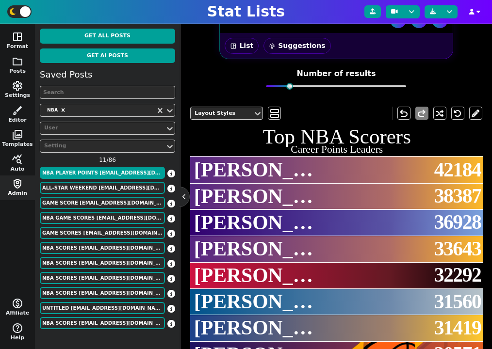
scroll to position [111, 0]
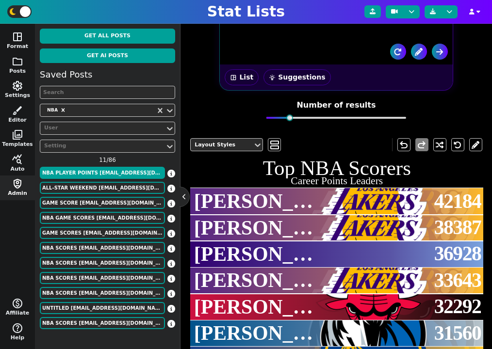
click at [305, 80] on button "wb_incandescent Suggestions" at bounding box center [296, 77] width 67 height 16
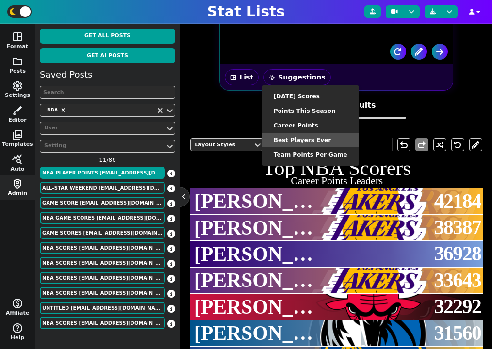
click at [309, 145] on li "Best Players Ever" at bounding box center [310, 140] width 97 height 15
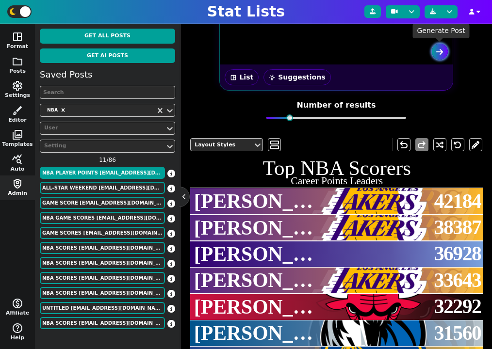
click at [435, 54] on button "submit" at bounding box center [440, 52] width 16 height 16
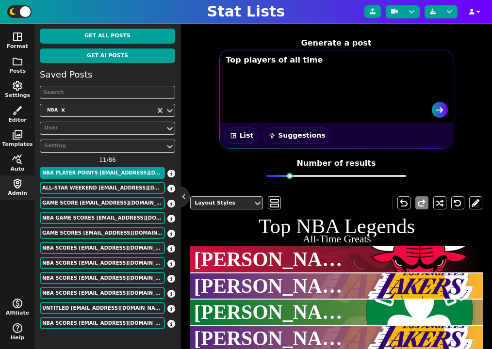
scroll to position [34, 0]
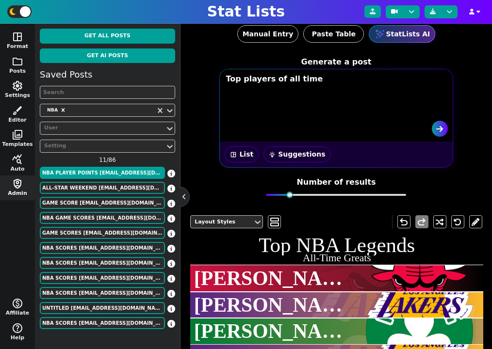
click at [299, 157] on button "wb_incandescent Suggestions" at bounding box center [296, 154] width 67 height 16
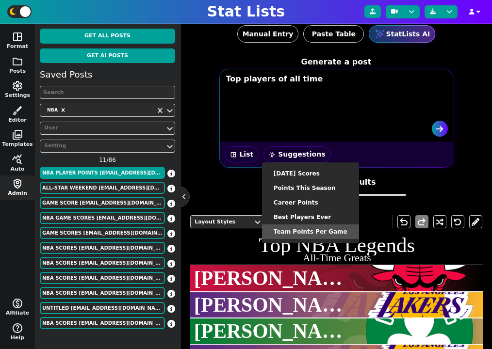
click at [306, 230] on li "Team Points Per Game" at bounding box center [310, 232] width 97 height 15
type textarea "Team points per game"
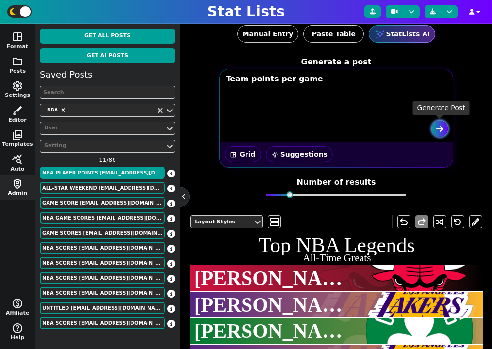
click at [446, 130] on button "submit" at bounding box center [440, 129] width 16 height 16
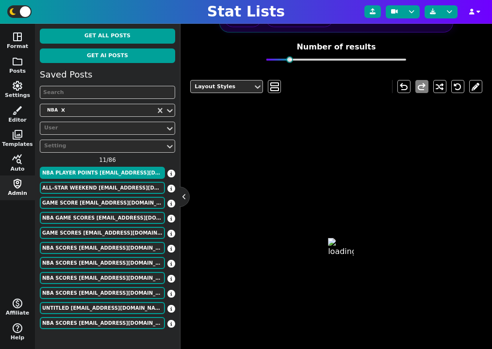
scroll to position [39, 0]
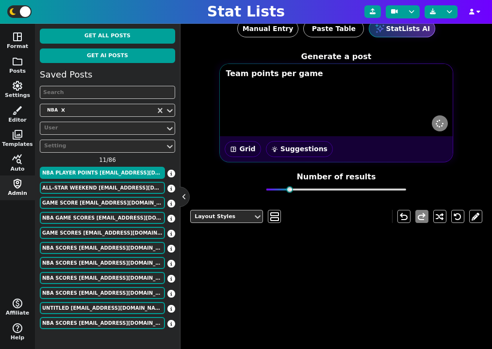
click at [247, 152] on button "space_dashboard grid" at bounding box center [243, 149] width 36 height 16
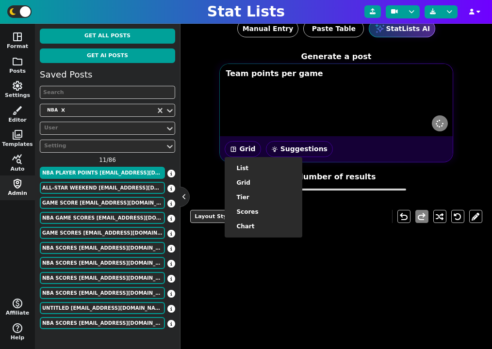
click at [284, 103] on textarea "Team points per game" at bounding box center [337, 85] width 232 height 41
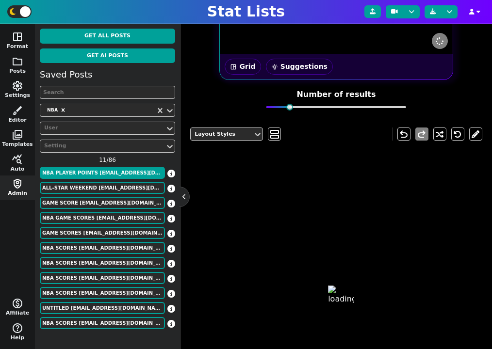
scroll to position [73, 0]
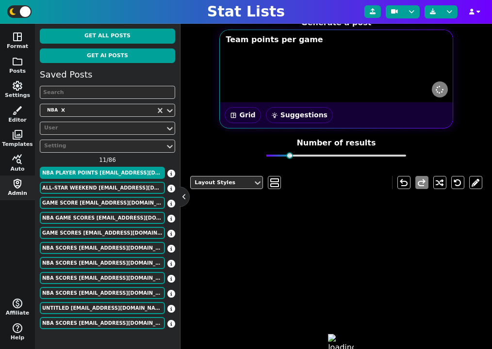
click at [241, 108] on button "space_dashboard grid" at bounding box center [243, 115] width 36 height 16
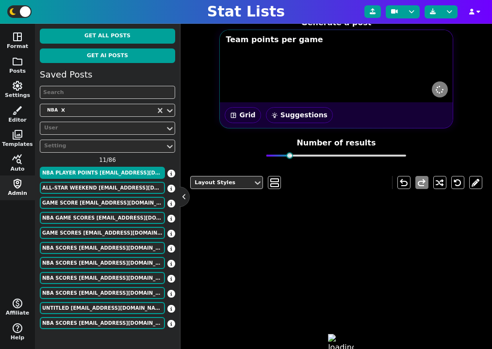
click at [285, 81] on div at bounding box center [336, 90] width 232 height 26
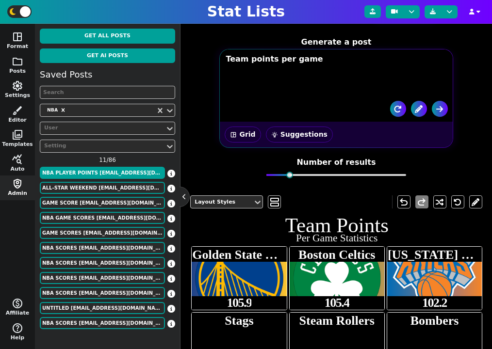
scroll to position [0, 0]
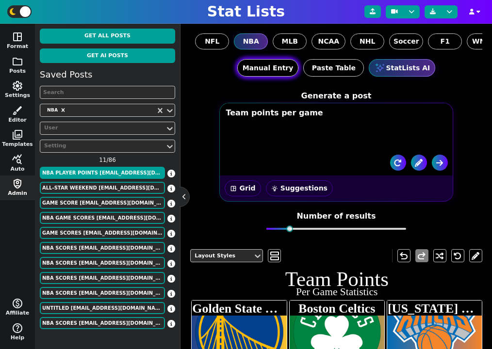
click at [253, 68] on button "Manual Entry" at bounding box center [268, 67] width 62 height 17
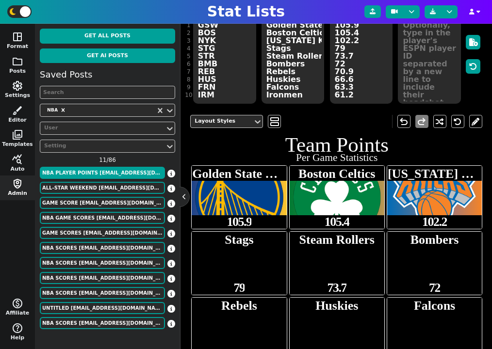
scroll to position [24, 0]
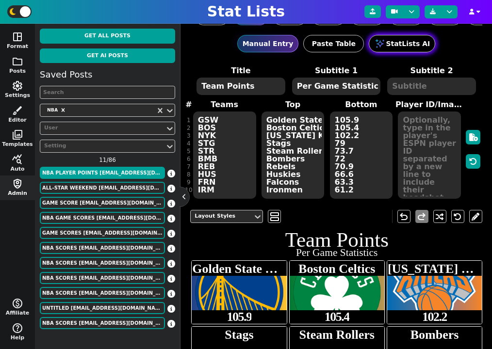
click at [385, 42] on icon at bounding box center [380, 44] width 12 height 12
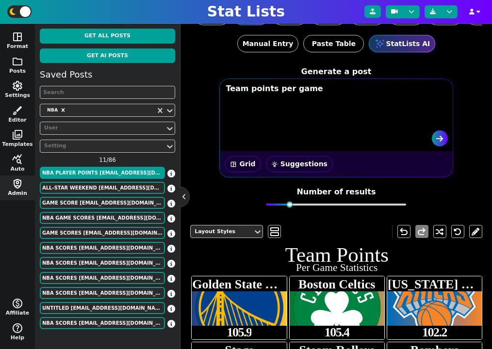
click at [288, 163] on button "wb_incandescent Suggestions" at bounding box center [299, 164] width 67 height 16
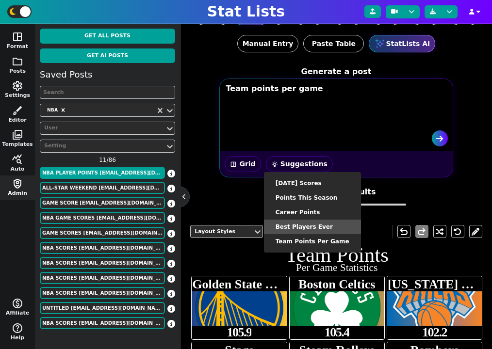
click at [305, 227] on li "Best Players Ever" at bounding box center [312, 227] width 97 height 15
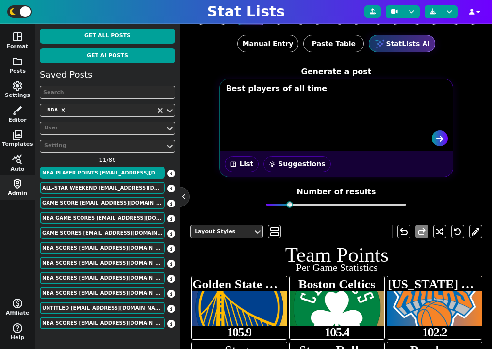
click at [241, 158] on button "space_dashboard List" at bounding box center [242, 164] width 34 height 16
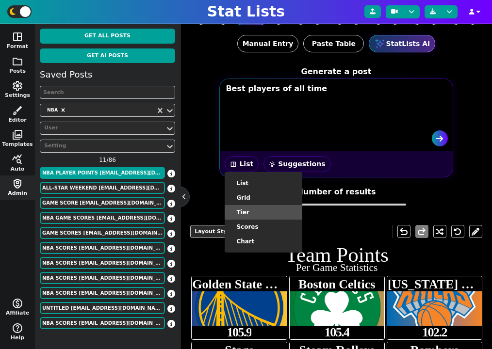
click at [253, 208] on li "tier" at bounding box center [264, 212] width 78 height 15
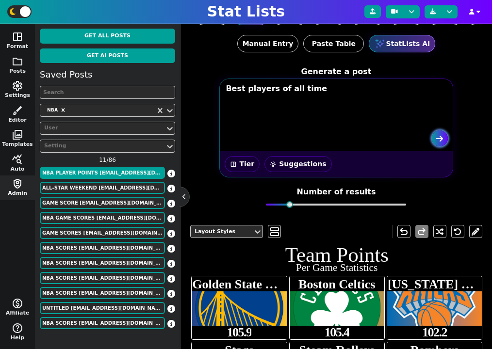
click at [437, 139] on icon "submit" at bounding box center [439, 139] width 7 height 8
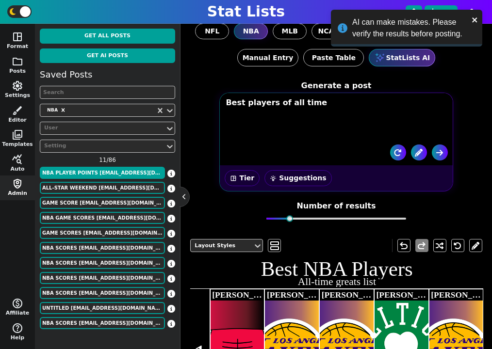
scroll to position [0, 0]
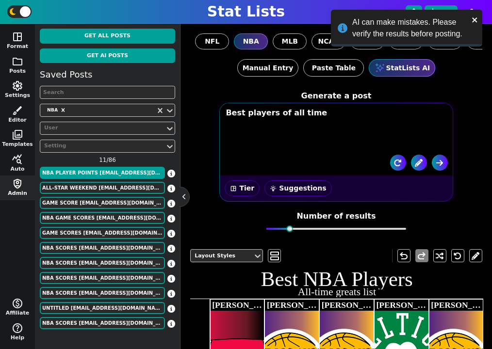
click at [290, 188] on button "wb_incandescent Suggestions" at bounding box center [297, 188] width 67 height 16
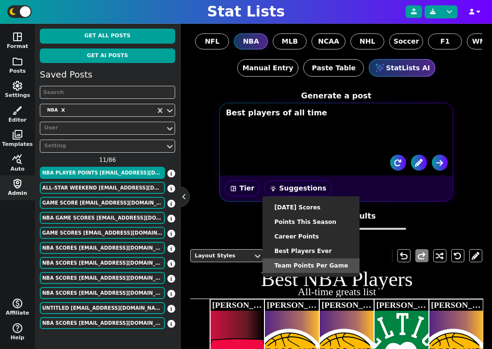
click at [314, 269] on li "Team Points Per Game" at bounding box center [310, 265] width 97 height 15
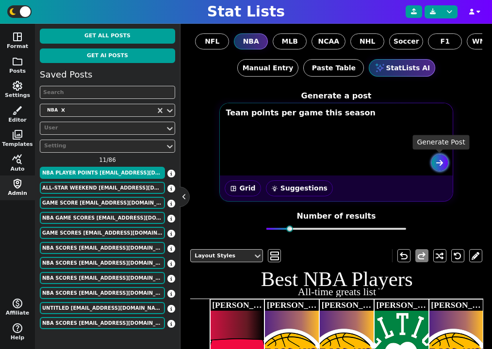
click at [439, 162] on icon "submit" at bounding box center [439, 163] width 7 height 8
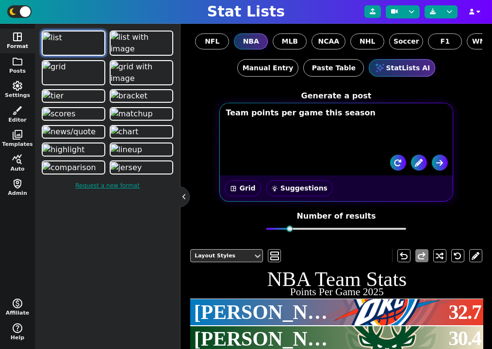
click at [330, 125] on textarea "Team points per game this season" at bounding box center [337, 124] width 232 height 41
click at [248, 190] on button "space_dashboard grid" at bounding box center [243, 188] width 36 height 16
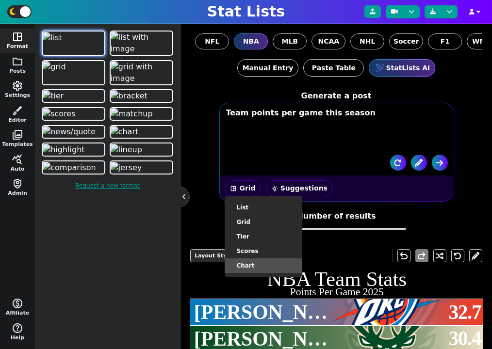
click at [257, 265] on li "chart" at bounding box center [264, 265] width 78 height 15
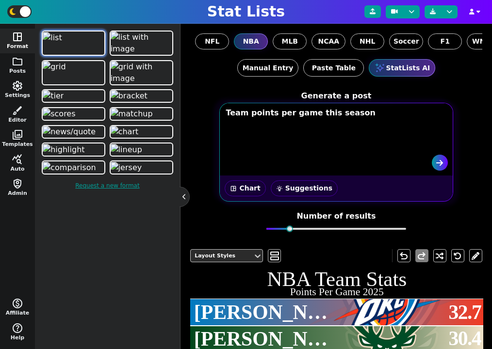
click at [323, 137] on textarea "Team points per game this season" at bounding box center [337, 124] width 232 height 41
type textarea "a"
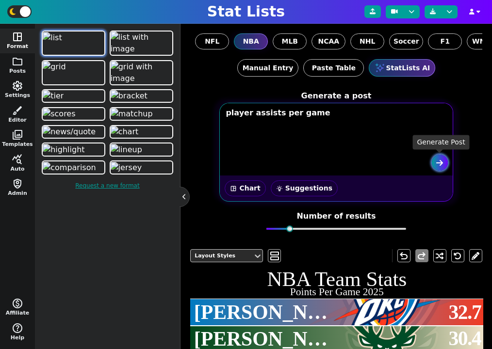
click at [436, 168] on button "submit" at bounding box center [440, 163] width 16 height 16
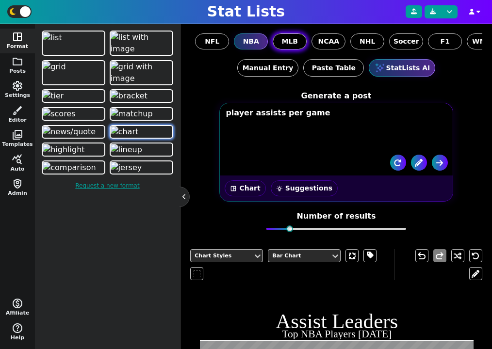
click at [291, 44] on span "MLB" at bounding box center [290, 41] width 16 height 10
click at [0, 0] on input "MLB" at bounding box center [0, 0] width 0 height 0
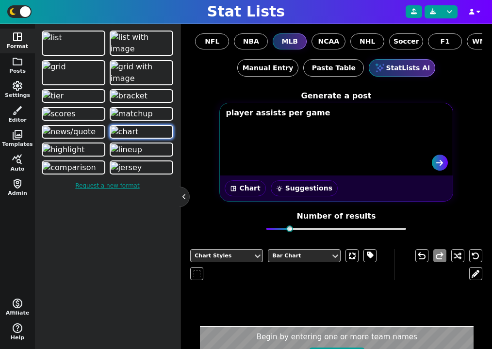
click at [248, 184] on button "space_dashboard chart" at bounding box center [245, 188] width 41 height 16
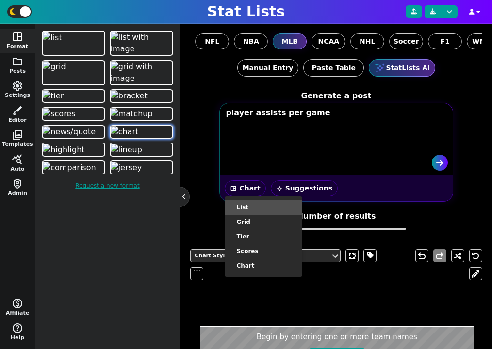
click at [254, 200] on li "List" at bounding box center [264, 207] width 78 height 15
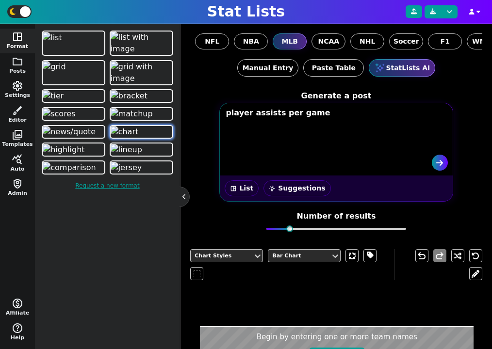
click at [288, 189] on button "wb_incandescent Suggestions" at bounding box center [296, 188] width 67 height 16
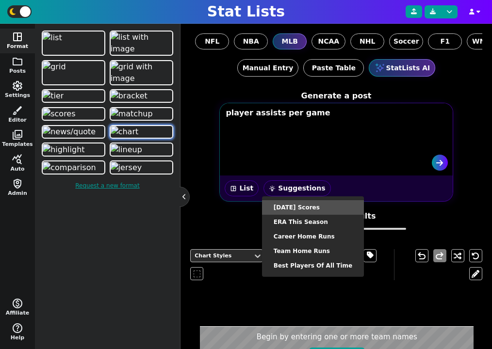
click at [299, 206] on li "[DATE] Scores" at bounding box center [313, 207] width 102 height 15
type textarea "Scores for [DATE]"
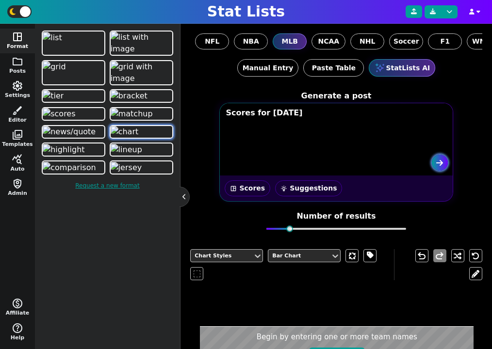
click at [437, 166] on icon "submit" at bounding box center [439, 163] width 7 height 8
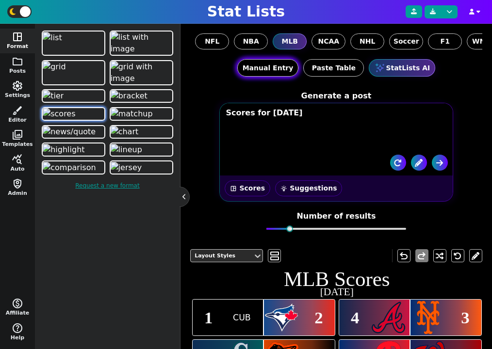
click at [270, 67] on button "Manual Entry" at bounding box center [268, 67] width 62 height 17
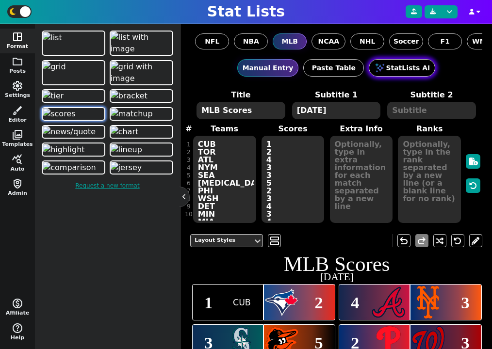
click at [408, 66] on button "StatLists AI" at bounding box center [402, 67] width 66 height 17
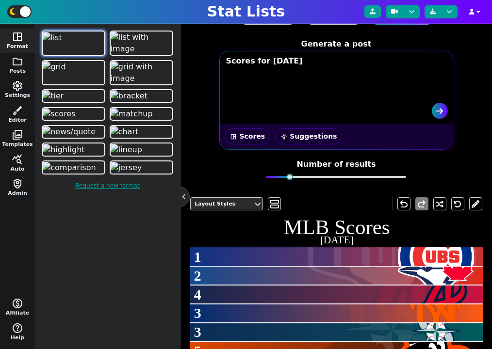
scroll to position [16, 0]
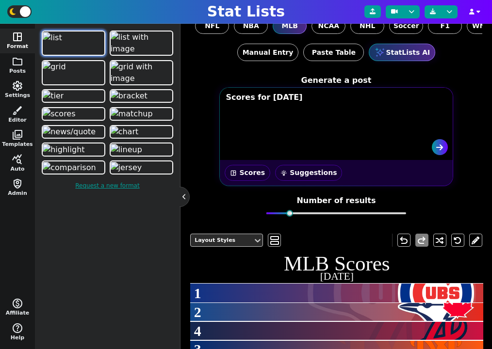
click at [304, 174] on button "wb_incandescent Suggestions" at bounding box center [308, 173] width 67 height 16
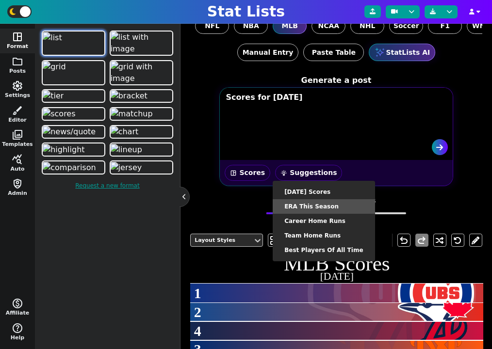
click at [309, 200] on li "ERA This Season" at bounding box center [324, 206] width 102 height 15
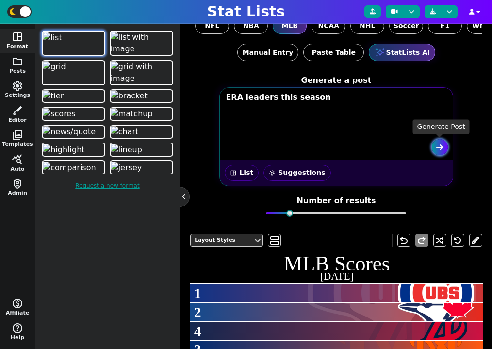
click at [438, 144] on icon "submit" at bounding box center [439, 148] width 7 height 8
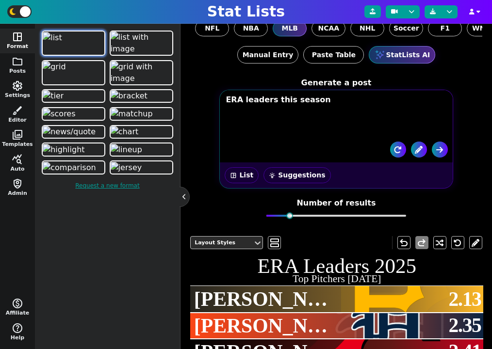
scroll to position [0, 0]
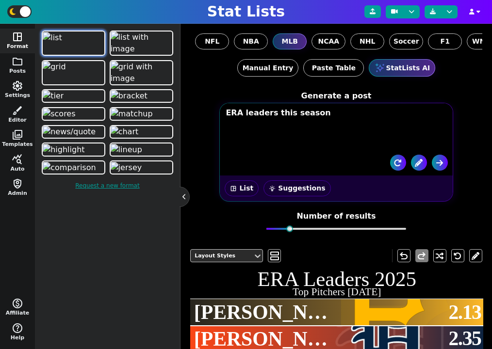
click at [301, 187] on button "wb_incandescent Suggestions" at bounding box center [296, 188] width 67 height 16
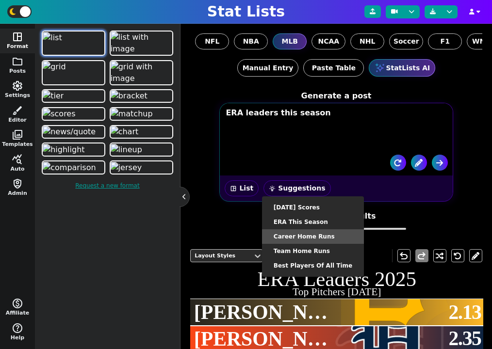
click at [307, 234] on li "Career Home Runs" at bounding box center [313, 236] width 102 height 15
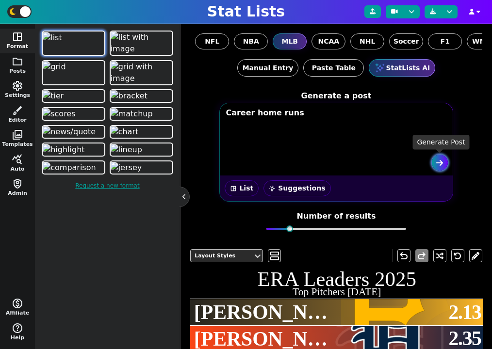
click at [438, 167] on button "submit" at bounding box center [440, 163] width 16 height 16
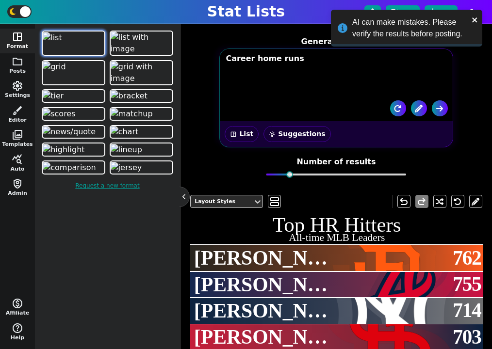
scroll to position [48, 0]
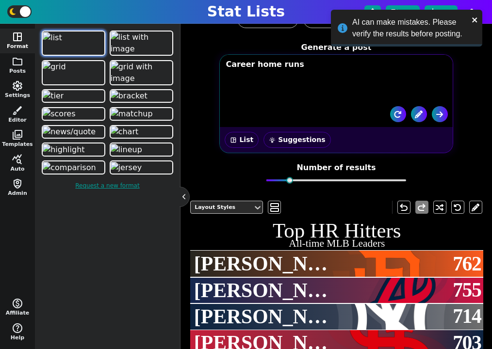
click at [296, 137] on button "wb_incandescent Suggestions" at bounding box center [296, 140] width 67 height 16
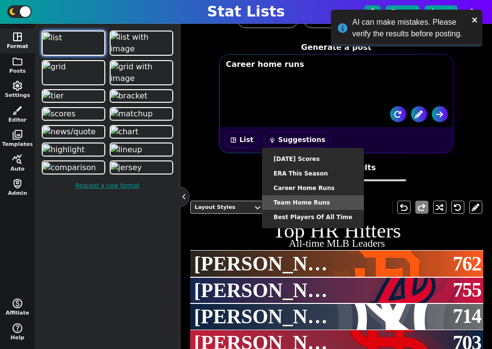
click at [304, 203] on li "Team Home Runs" at bounding box center [313, 202] width 102 height 15
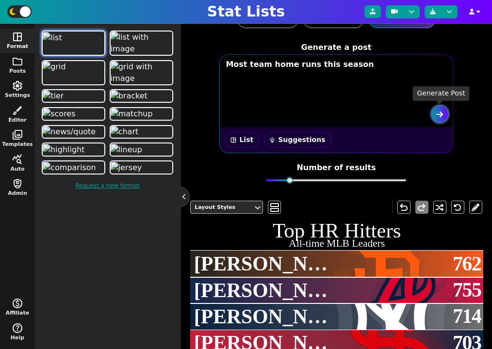
click at [441, 113] on icon "submit" at bounding box center [439, 115] width 7 height 8
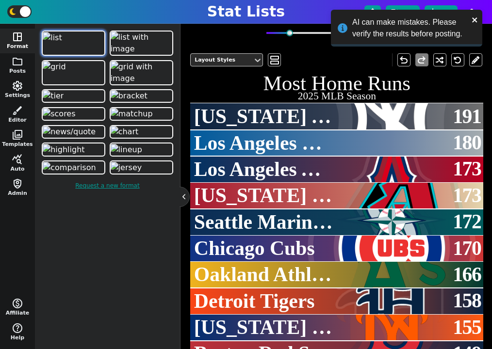
scroll to position [116, 0]
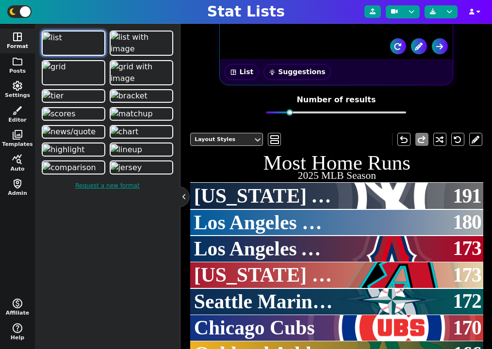
click at [296, 77] on button "wb_incandescent Suggestions" at bounding box center [296, 72] width 67 height 16
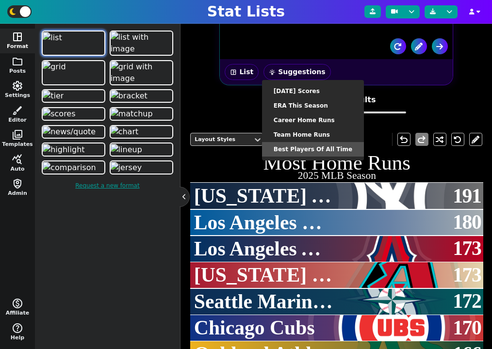
click at [310, 150] on li "Best Players of All Time" at bounding box center [313, 149] width 102 height 15
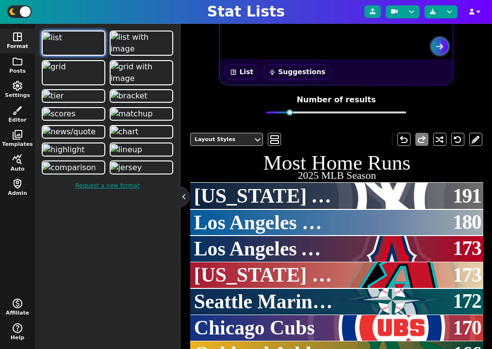
click at [436, 48] on icon "submit" at bounding box center [439, 47] width 7 height 8
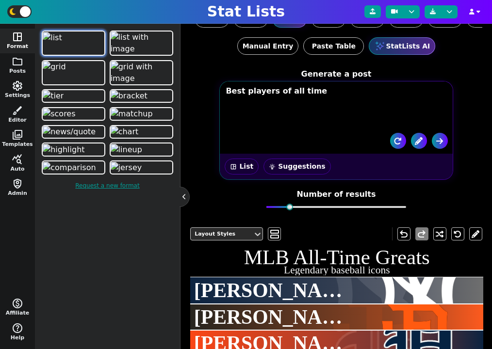
scroll to position [0, 0]
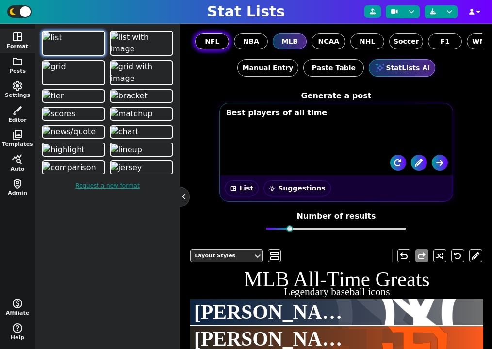
click at [214, 41] on span "NFL" at bounding box center [212, 41] width 15 height 10
click at [0, 0] on input "NFL" at bounding box center [0, 0] width 0 height 0
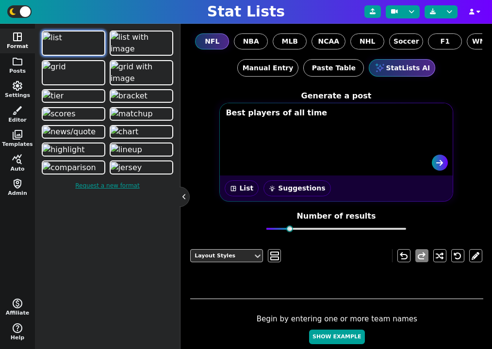
click at [293, 190] on button "wb_incandescent Suggestions" at bounding box center [296, 188] width 67 height 16
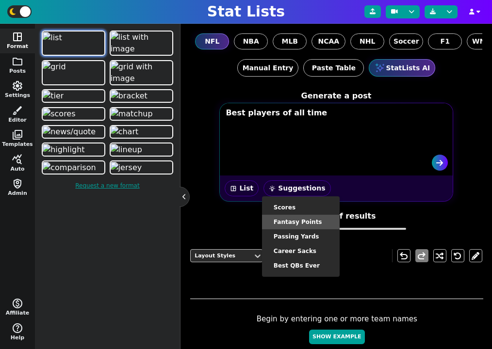
click at [300, 225] on li "Fantasy Points" at bounding box center [301, 222] width 78 height 15
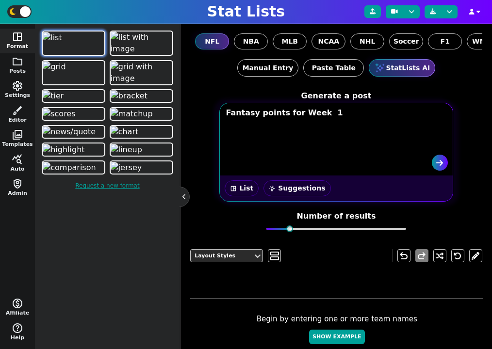
click at [325, 137] on textarea "Fantasy points for Week 1" at bounding box center [337, 124] width 232 height 41
click at [275, 117] on textarea "Fantasy points for Week 1" at bounding box center [337, 124] width 232 height 41
click at [275, 116] on textarea "Fantasy poinras for Week 1" at bounding box center [337, 124] width 232 height 41
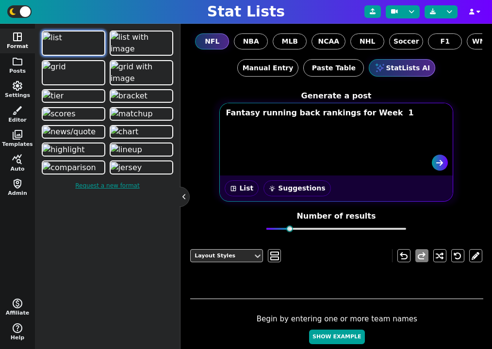
type textarea "Fantasy running back rankings for Week 1"
click at [237, 194] on button "space_dashboard List" at bounding box center [242, 188] width 34 height 16
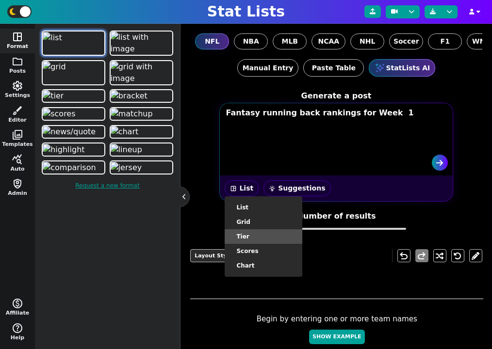
click at [258, 230] on li "tier" at bounding box center [264, 236] width 78 height 15
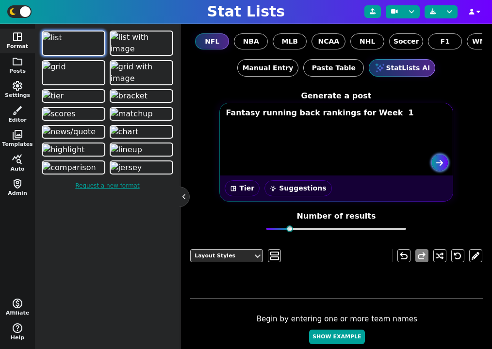
click at [434, 167] on button "submit" at bounding box center [440, 163] width 16 height 16
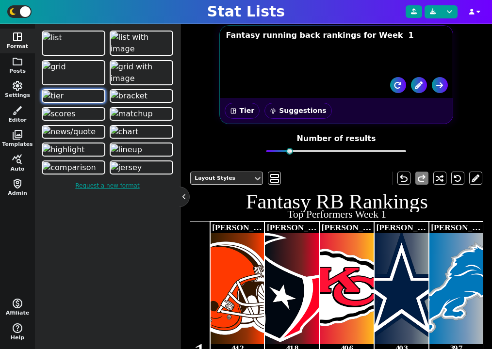
scroll to position [45, 0]
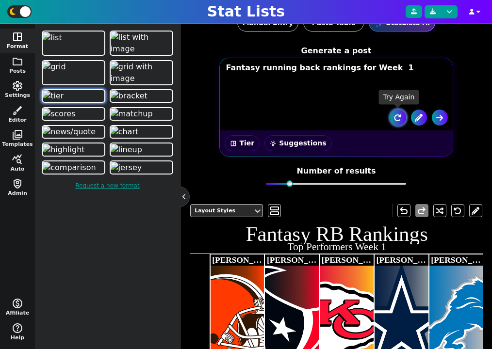
click at [400, 118] on icon "button" at bounding box center [398, 118] width 8 height 8
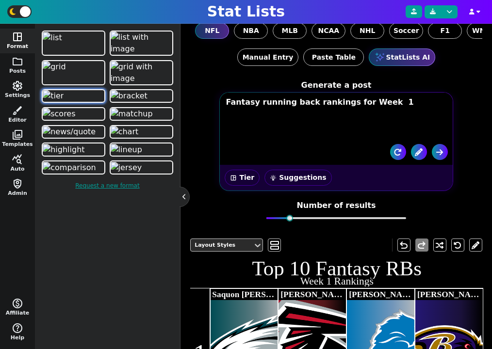
scroll to position [0, 0]
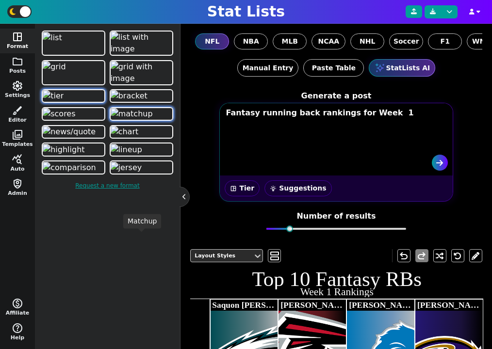
click at [121, 120] on img at bounding box center [132, 114] width 42 height 12
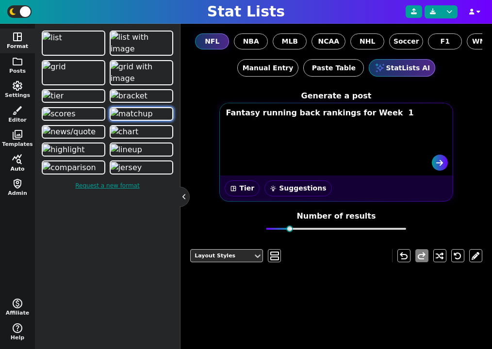
click at [19, 168] on button "query_stats Auto" at bounding box center [17, 163] width 35 height 25
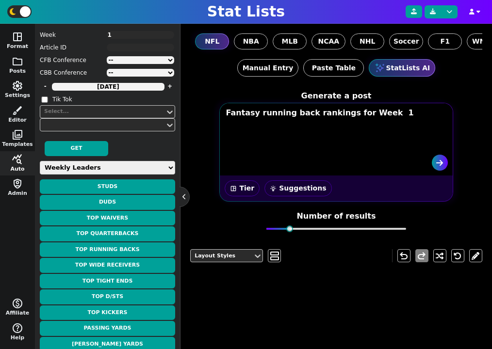
click at [91, 171] on select "Weekly Leaders Slate Leaders QB Stats RB Stats REC Stats IDP Stats Other Stats …" at bounding box center [107, 168] width 135 height 14
select select "surviveball"
click at [40, 161] on select "Weekly Leaders Slate Leaders QB Stats RB Stats REC Stats IDP Stats Other Stats …" at bounding box center [107, 168] width 135 height 14
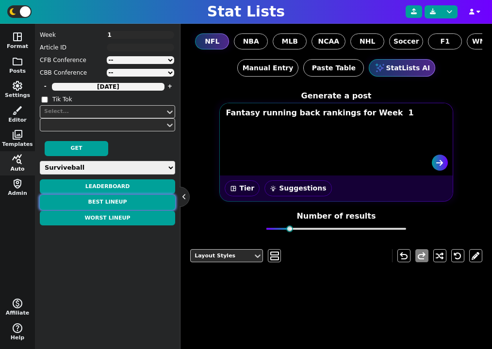
click at [126, 206] on button "Best Lineup" at bounding box center [107, 202] width 135 height 15
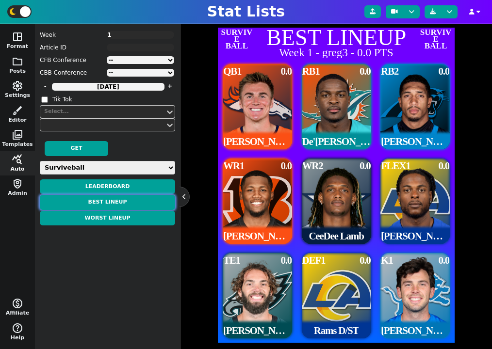
scroll to position [239, 0]
